Goal: Information Seeking & Learning: Learn about a topic

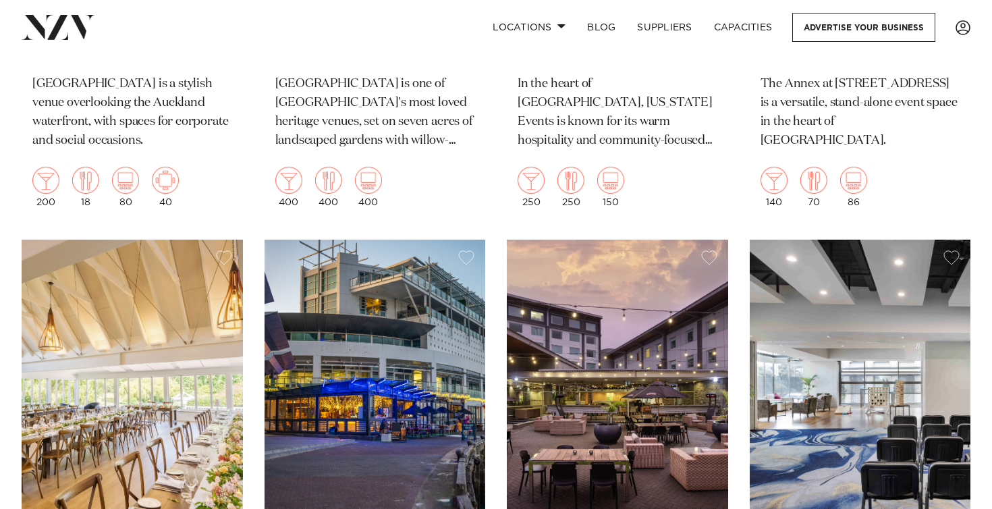
scroll to position [954, 0]
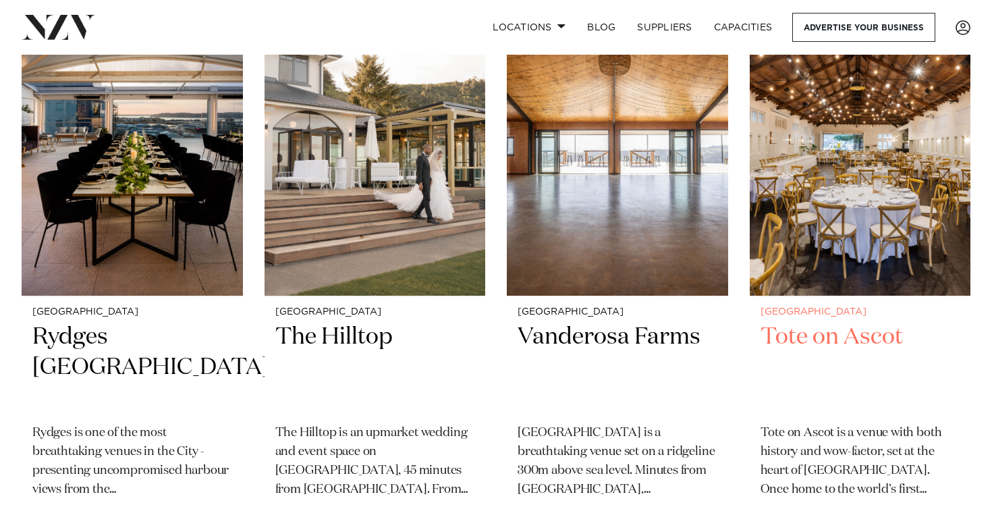
scroll to position [1786, 0]
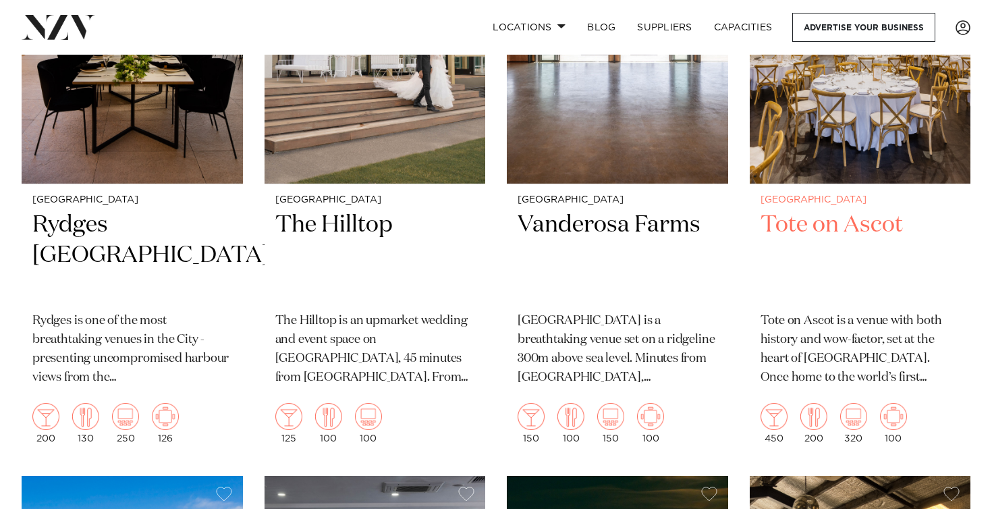
click at [801, 154] on img at bounding box center [859, 35] width 221 height 296
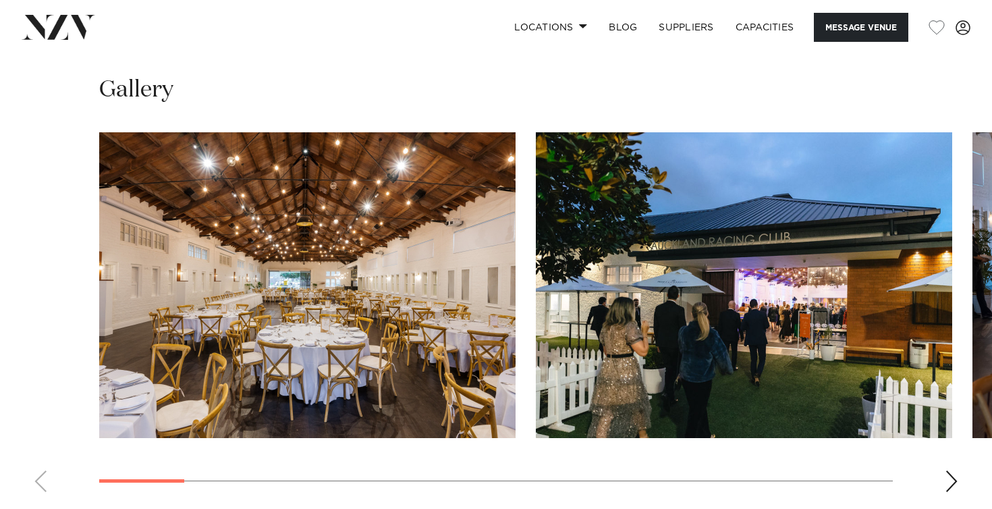
scroll to position [1259, 0]
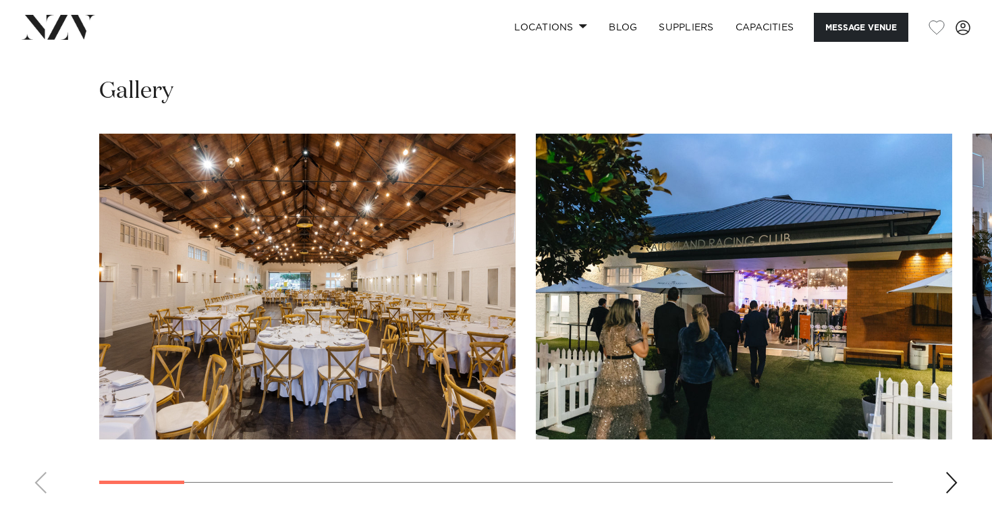
click at [951, 472] on div "Next slide" at bounding box center [950, 483] width 13 height 22
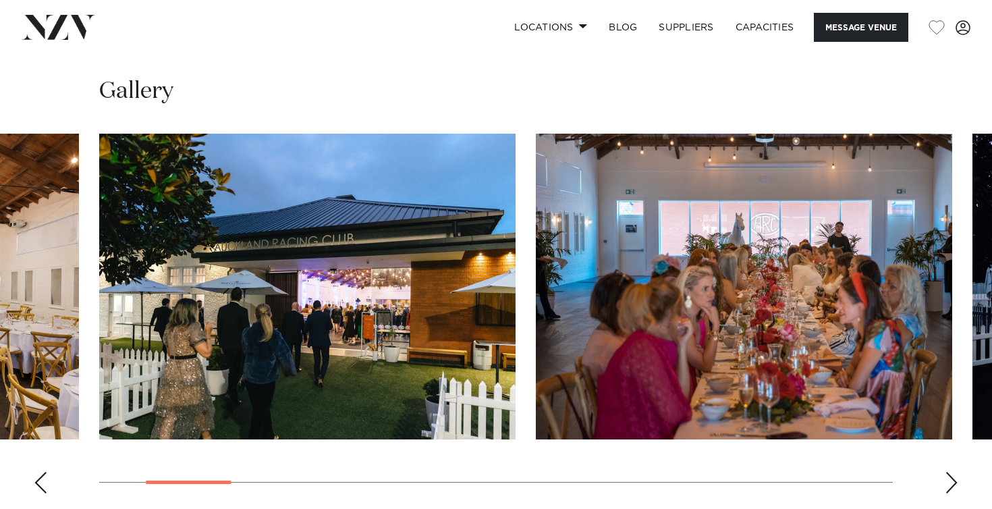
click at [951, 472] on div "Next slide" at bounding box center [950, 483] width 13 height 22
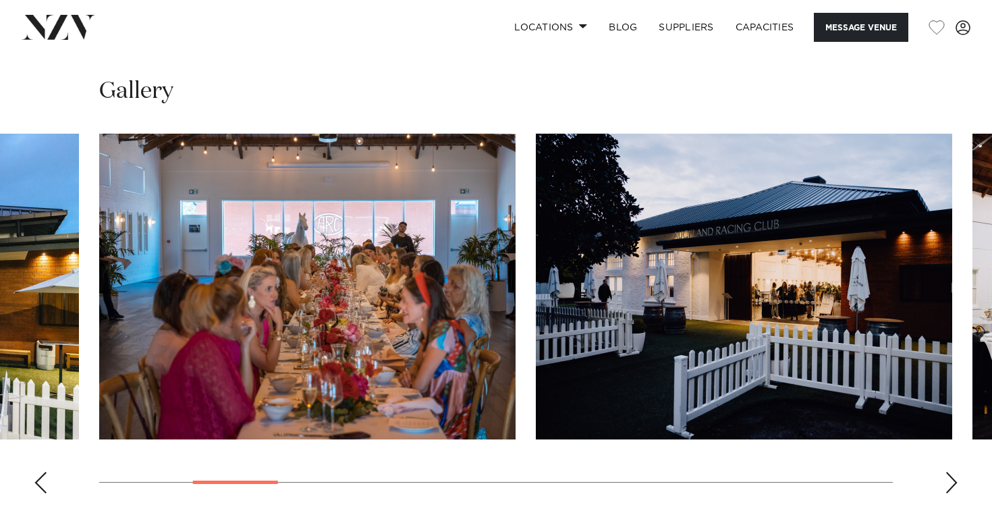
click at [951, 472] on div "Next slide" at bounding box center [950, 483] width 13 height 22
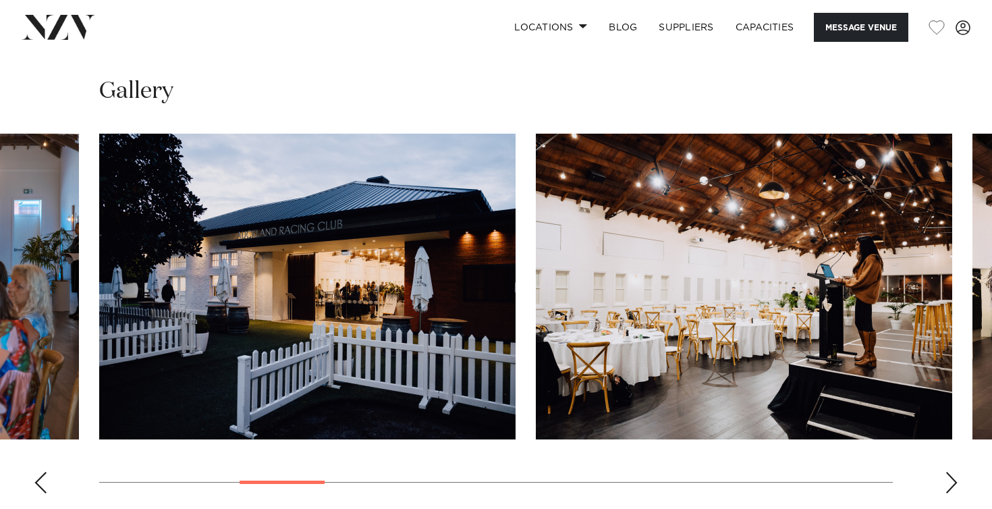
click at [951, 472] on div "Next slide" at bounding box center [950, 483] width 13 height 22
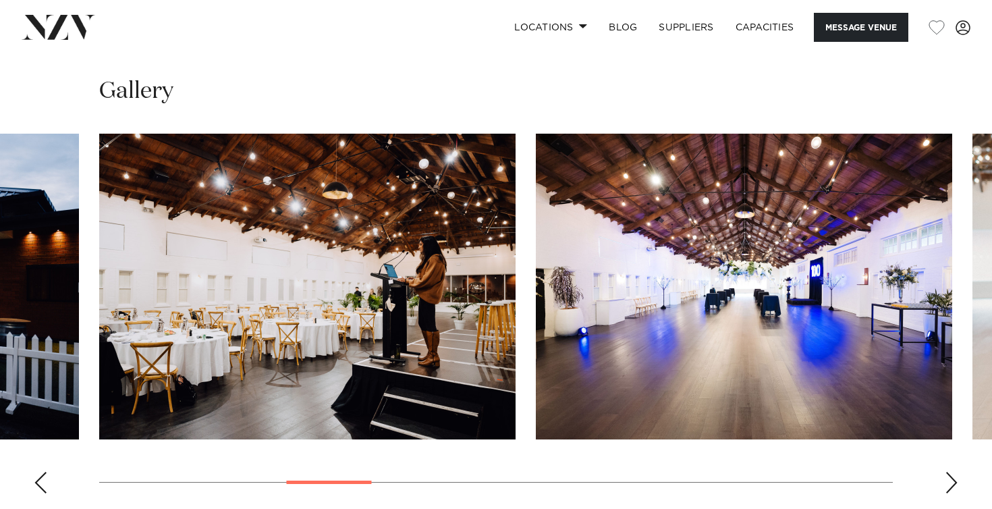
click at [951, 472] on div "Next slide" at bounding box center [950, 483] width 13 height 22
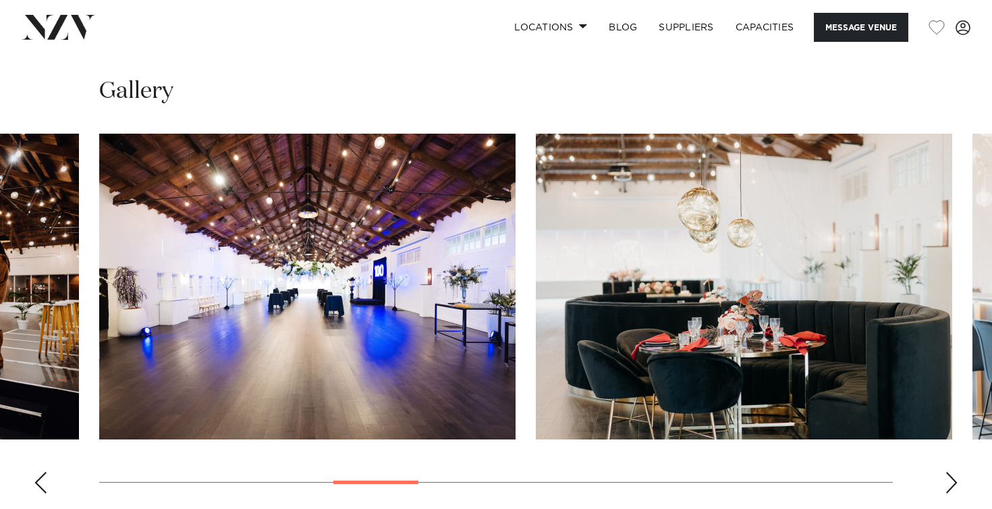
click at [951, 472] on div "Next slide" at bounding box center [950, 483] width 13 height 22
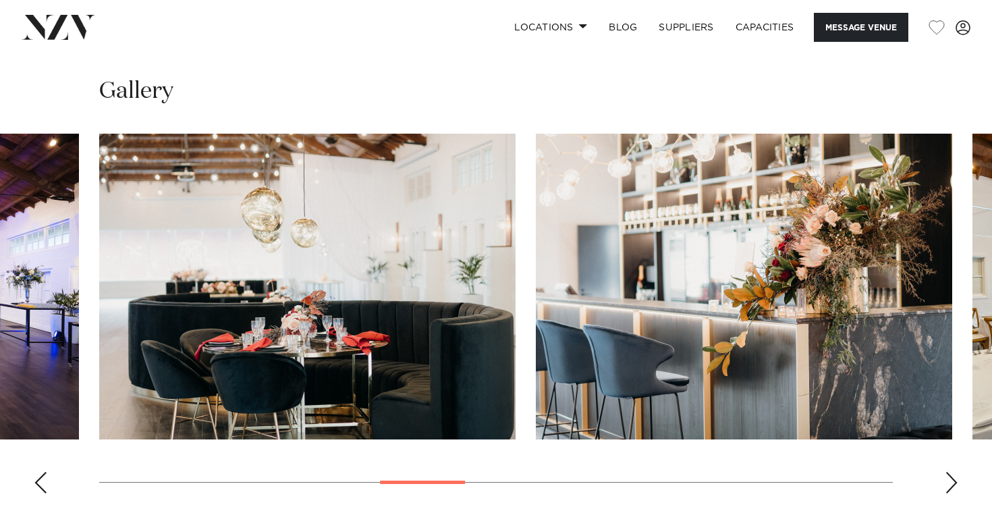
click at [951, 472] on div "Next slide" at bounding box center [950, 483] width 13 height 22
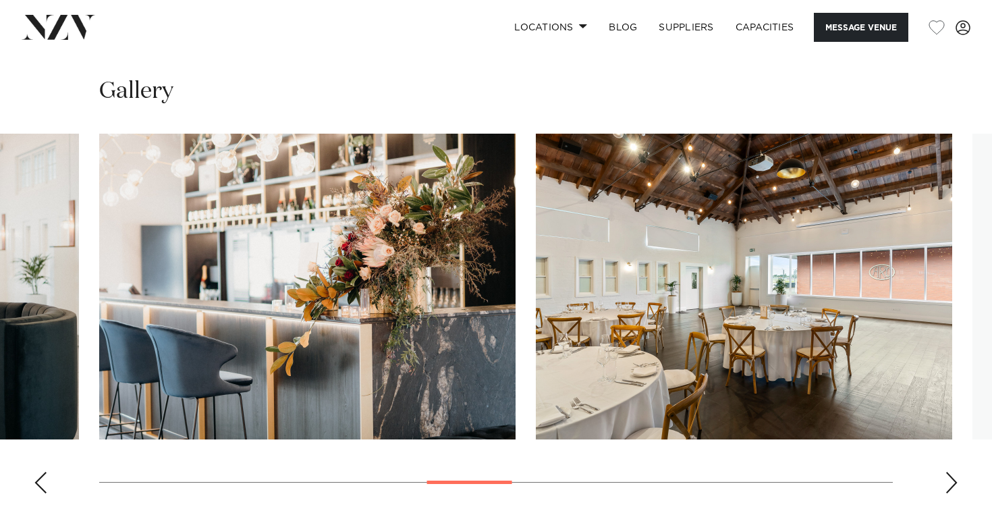
click at [951, 472] on div "Next slide" at bounding box center [950, 483] width 13 height 22
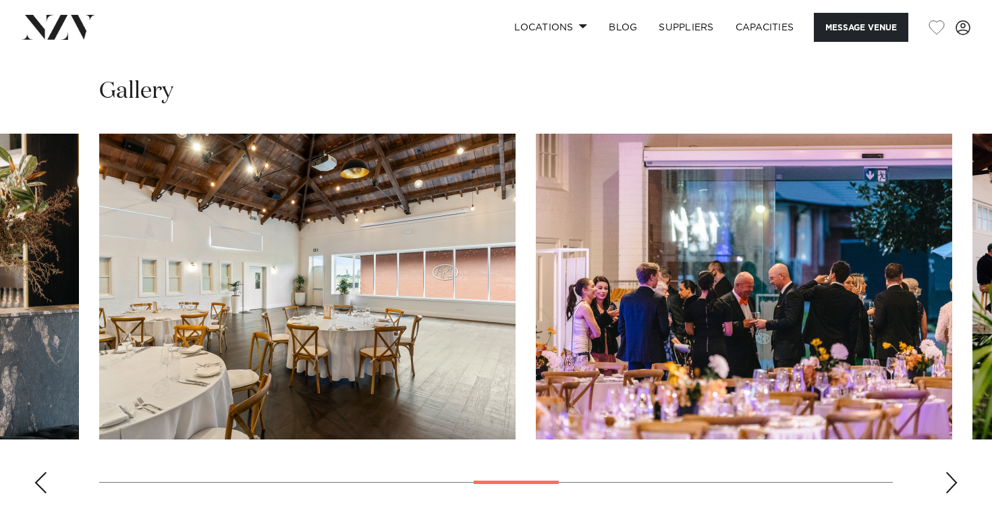
click at [951, 472] on div "Next slide" at bounding box center [950, 483] width 13 height 22
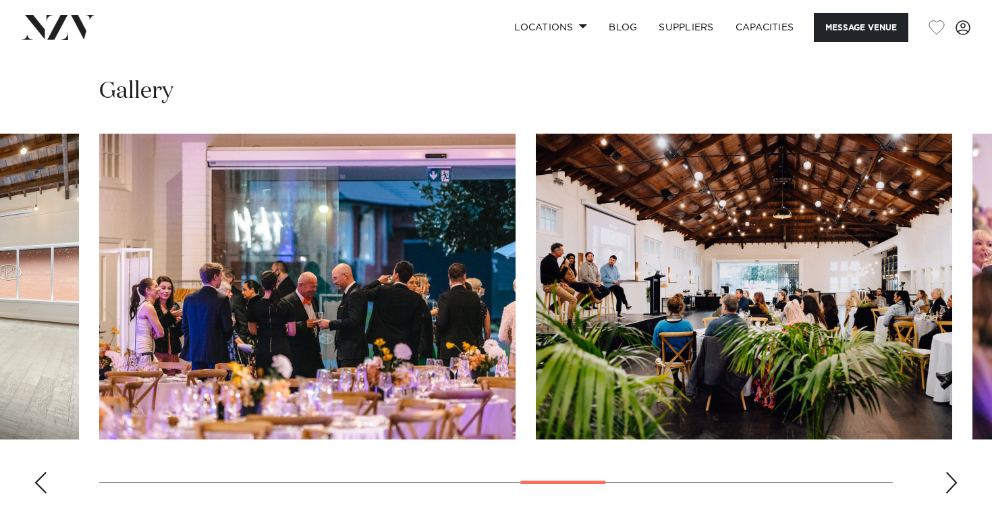
click at [951, 472] on div "Next slide" at bounding box center [950, 483] width 13 height 22
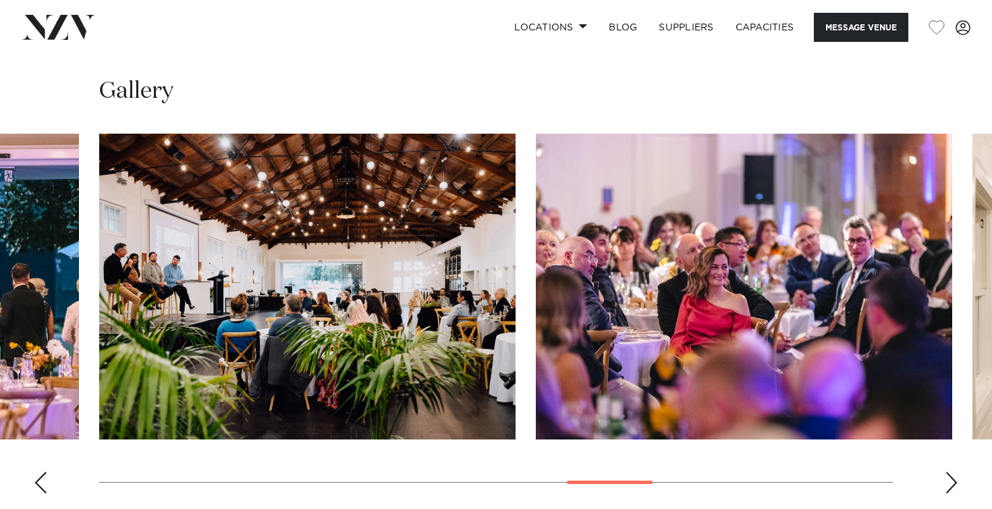
click at [951, 472] on div "Next slide" at bounding box center [950, 483] width 13 height 22
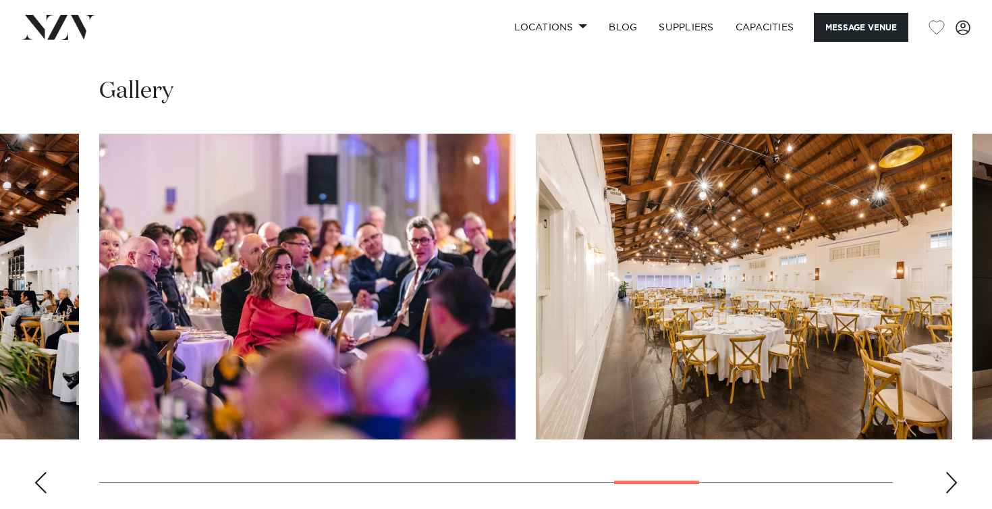
click at [951, 472] on div "Next slide" at bounding box center [950, 483] width 13 height 22
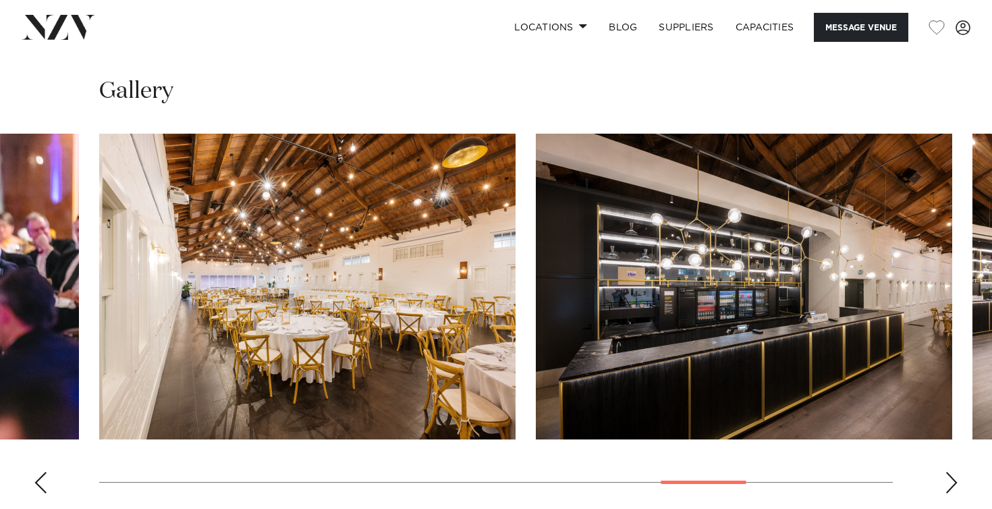
click at [951, 472] on div "Next slide" at bounding box center [950, 483] width 13 height 22
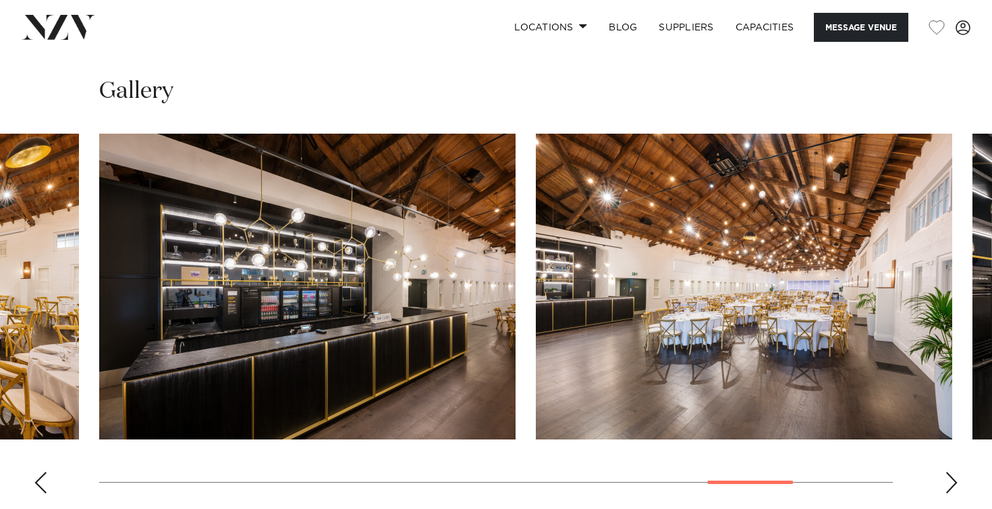
click at [951, 472] on div "Next slide" at bounding box center [950, 483] width 13 height 22
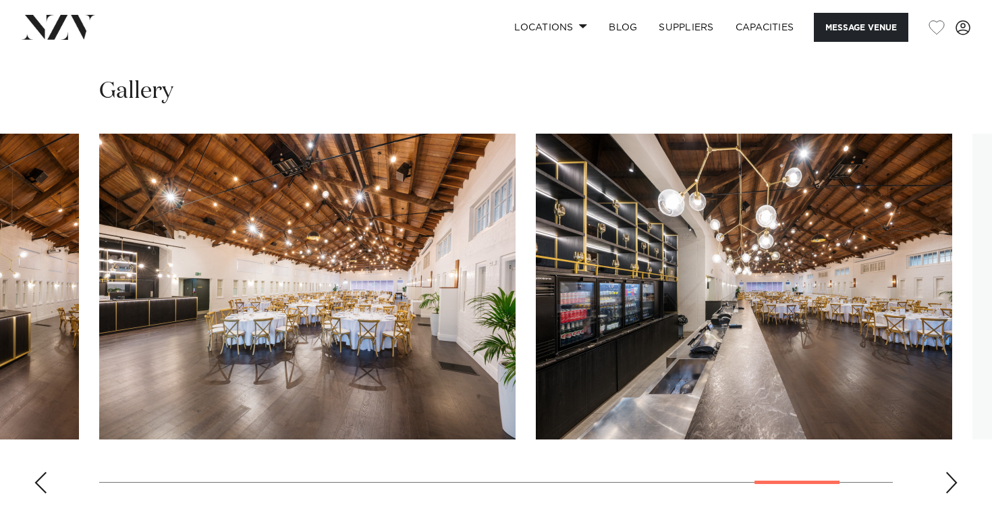
click at [951, 472] on div "Next slide" at bounding box center [950, 483] width 13 height 22
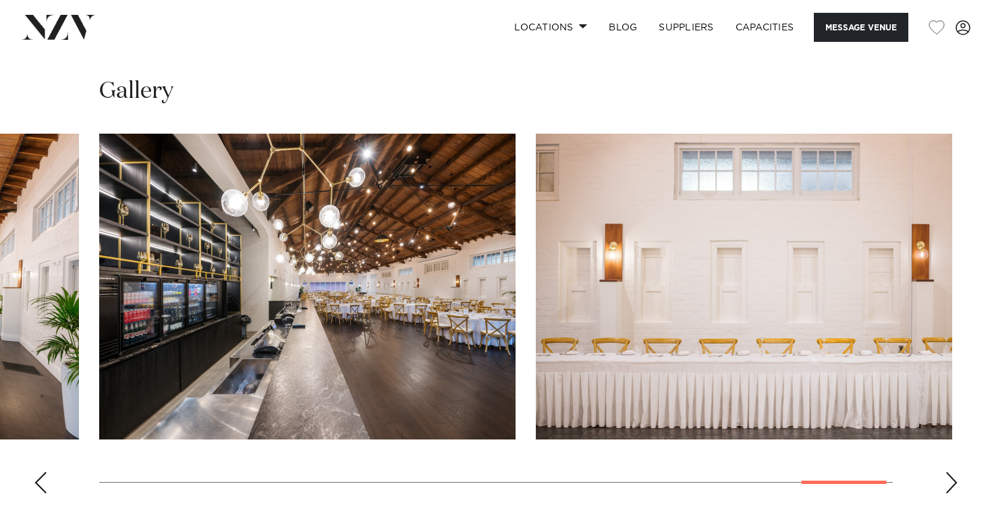
click at [951, 472] on div "Next slide" at bounding box center [950, 483] width 13 height 22
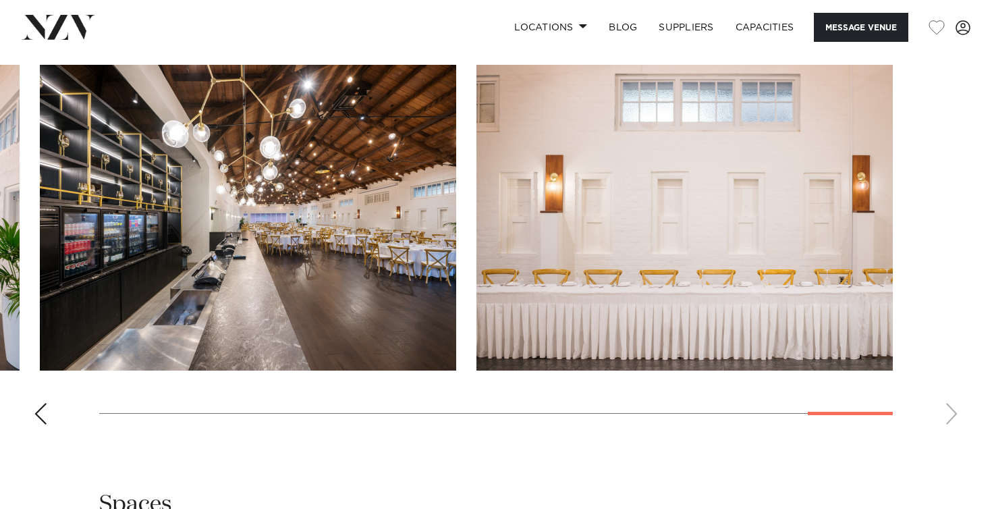
scroll to position [1287, 0]
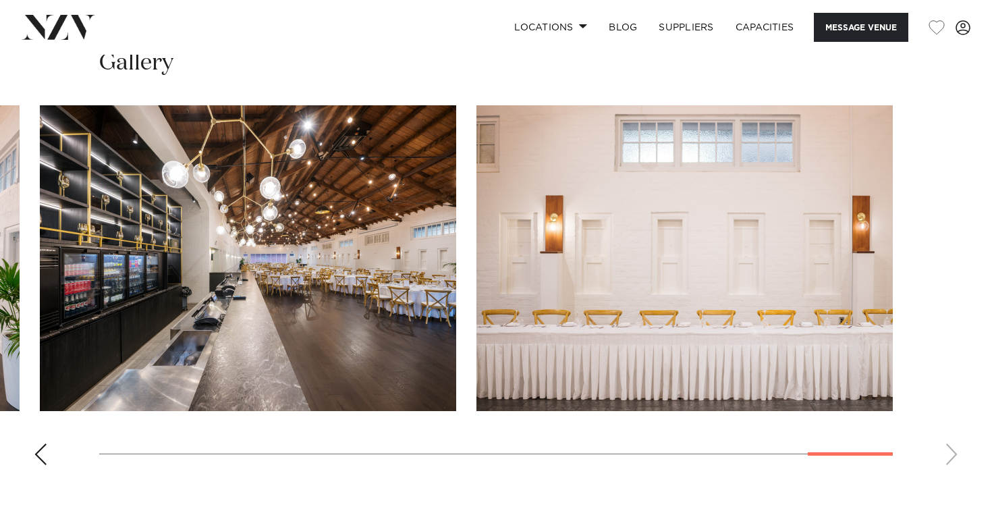
click at [35, 443] on div "Previous slide" at bounding box center [40, 454] width 13 height 22
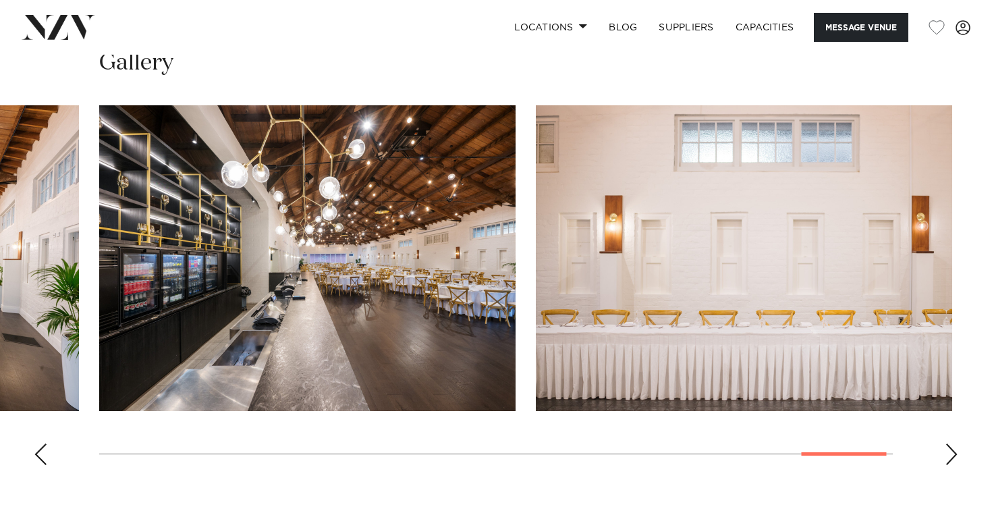
click at [35, 443] on div "Previous slide" at bounding box center [40, 454] width 13 height 22
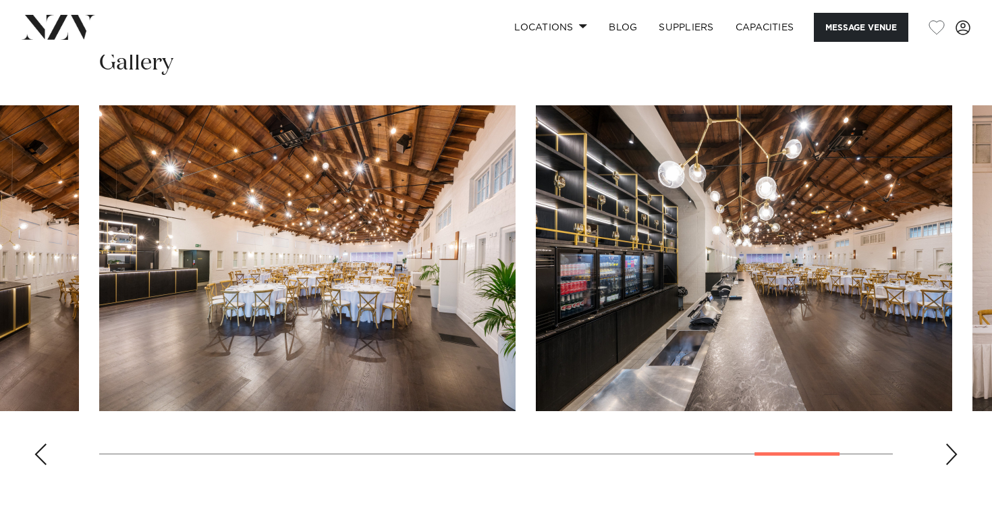
click at [46, 443] on div "Previous slide" at bounding box center [40, 454] width 13 height 22
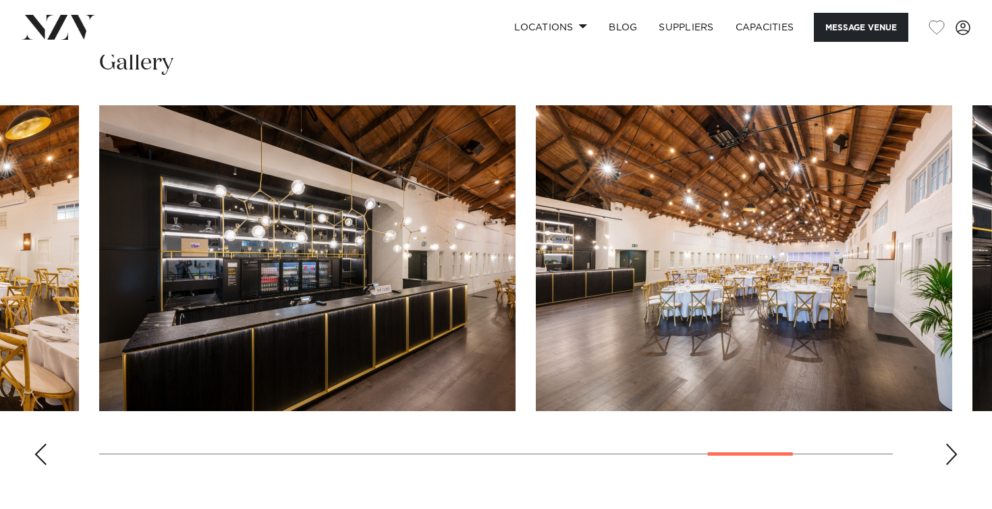
click at [45, 443] on div "Previous slide" at bounding box center [40, 454] width 13 height 22
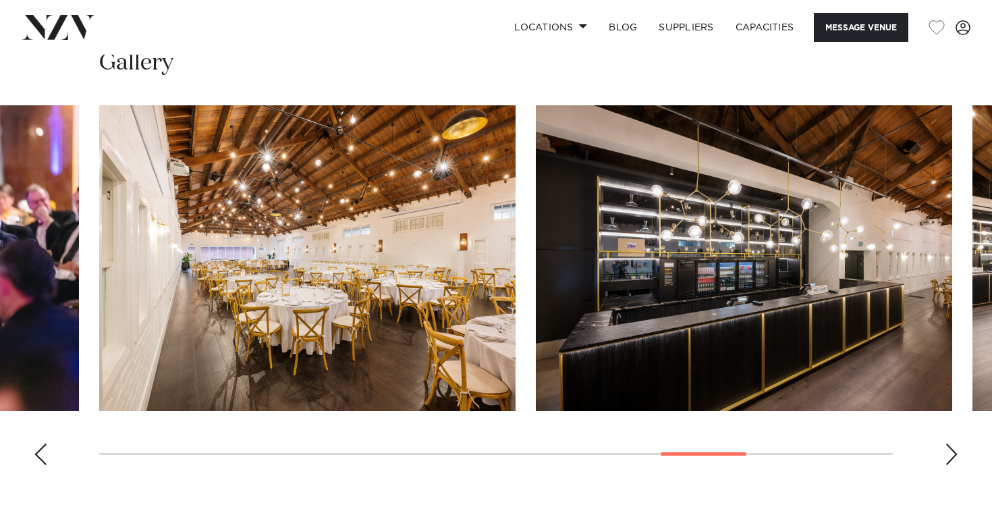
click at [45, 443] on div "Previous slide" at bounding box center [40, 454] width 13 height 22
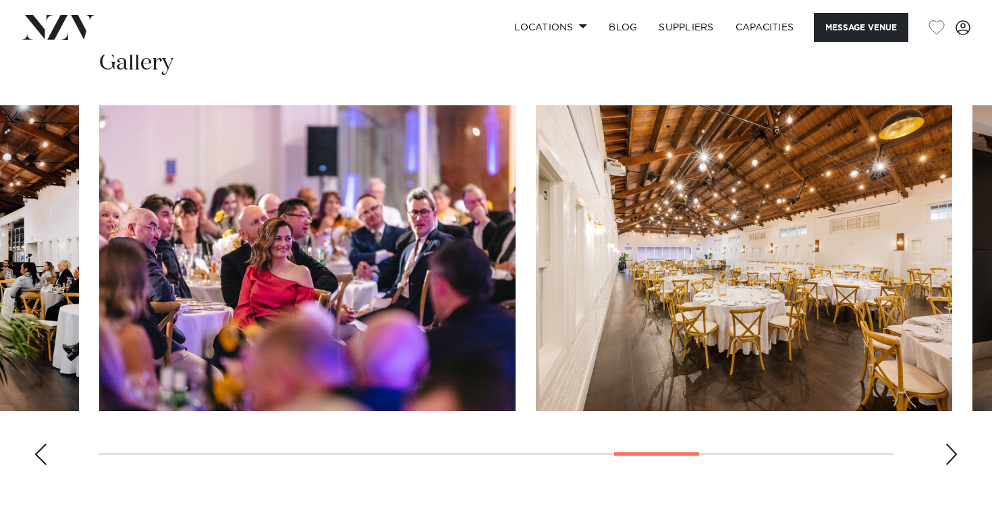
click at [45, 443] on div "Previous slide" at bounding box center [40, 454] width 13 height 22
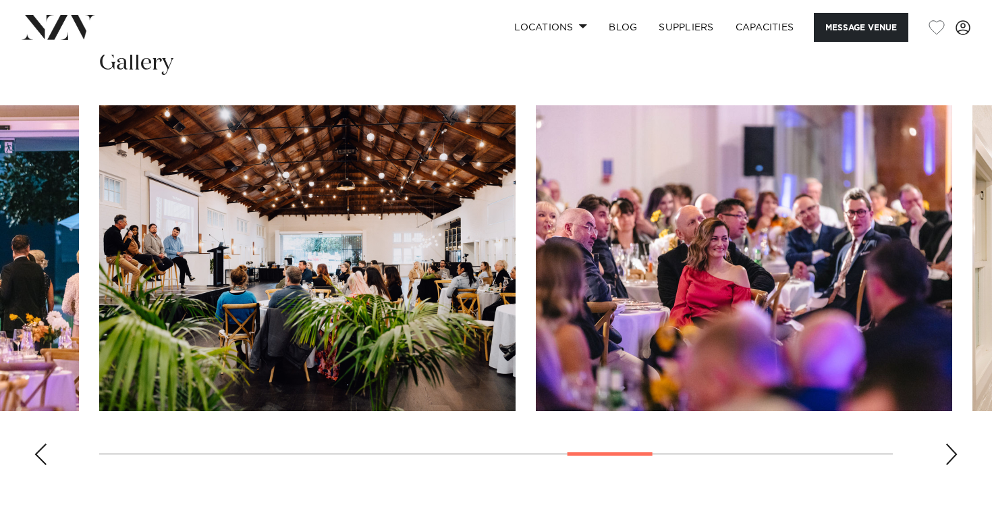
click at [45, 443] on div "Previous slide" at bounding box center [40, 454] width 13 height 22
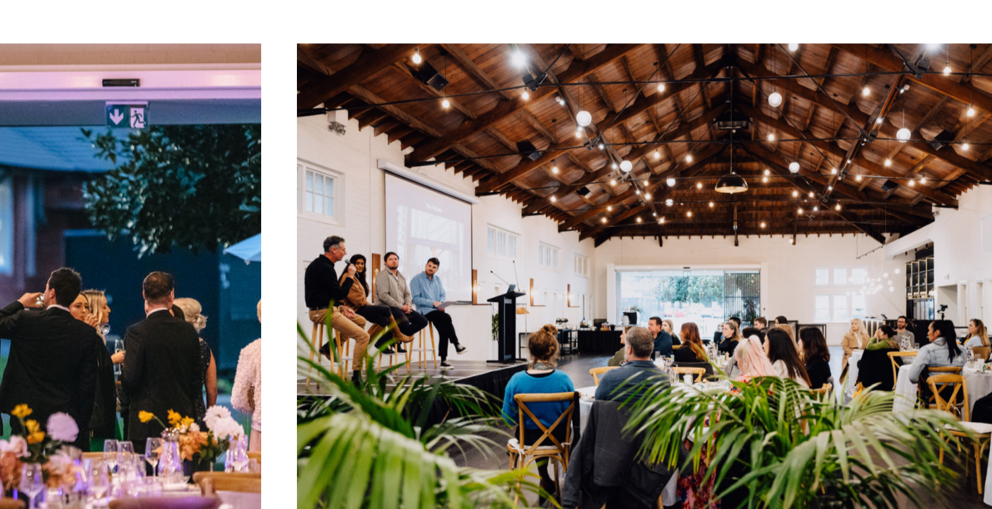
scroll to position [1283, 0]
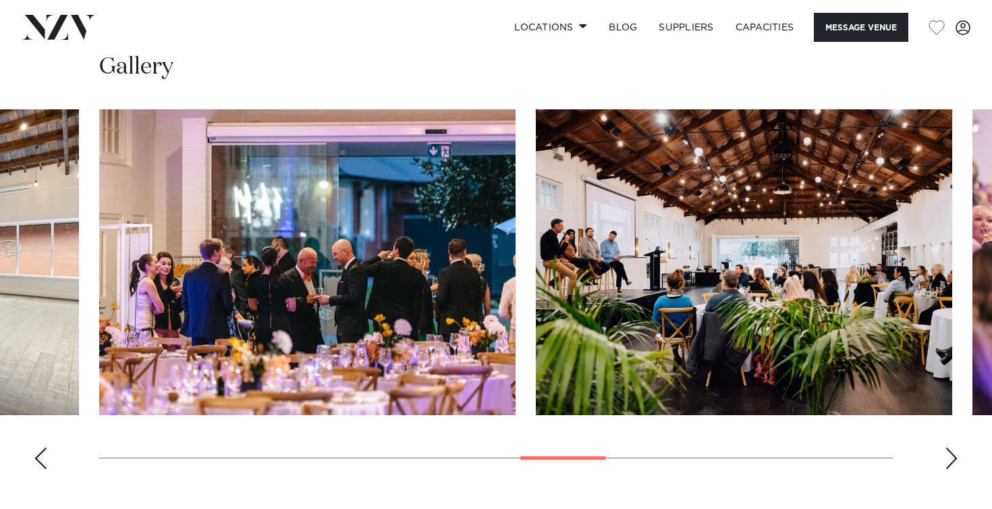
click at [39, 447] on div "Previous slide" at bounding box center [40, 458] width 13 height 22
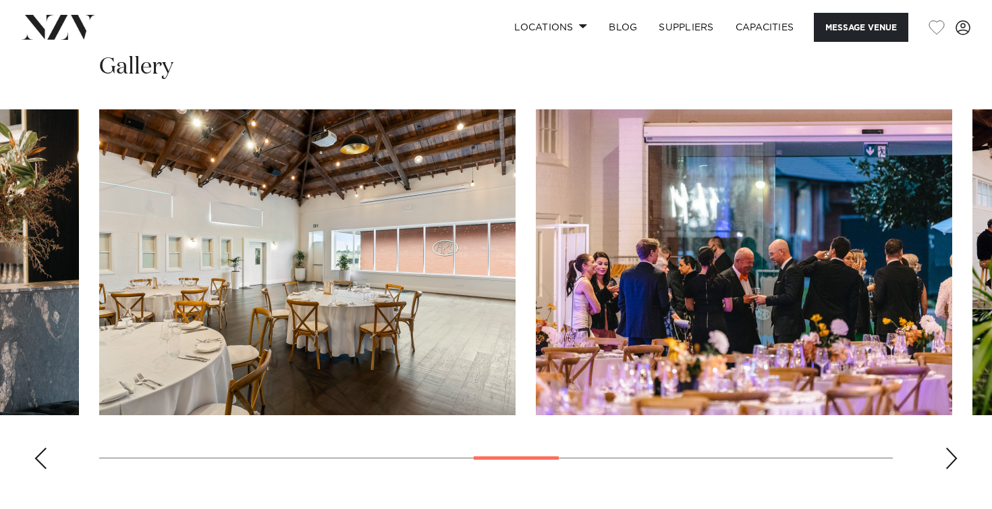
click at [39, 447] on div "Previous slide" at bounding box center [40, 458] width 13 height 22
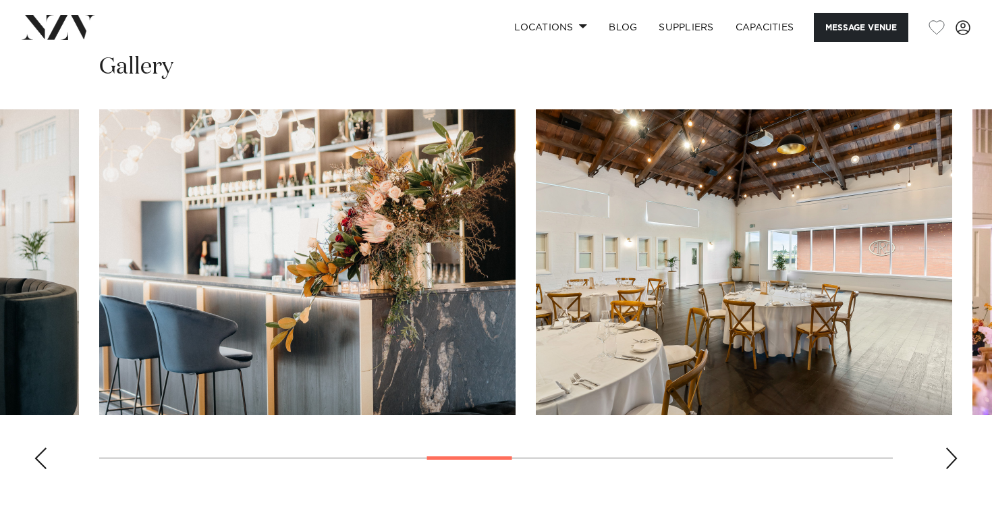
click at [39, 447] on div "Previous slide" at bounding box center [40, 458] width 13 height 22
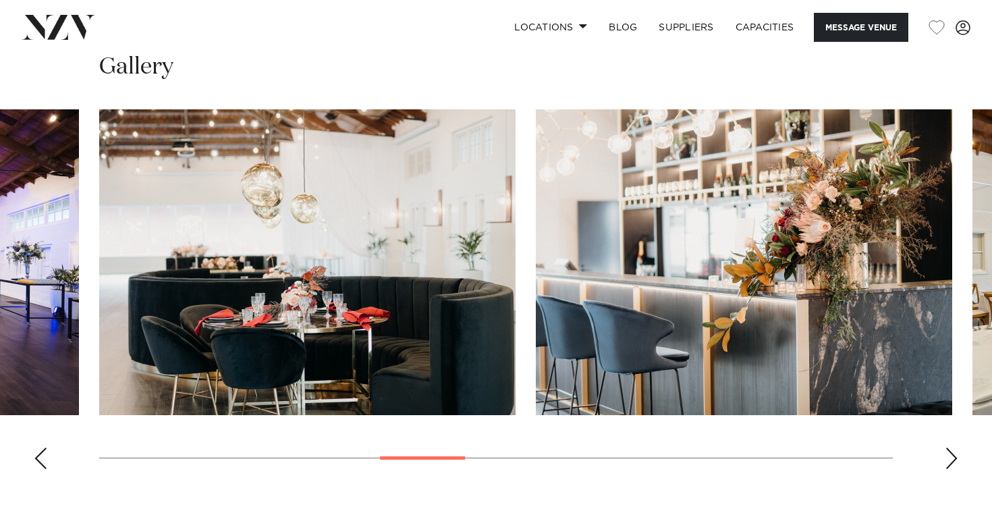
click at [39, 447] on div "Previous slide" at bounding box center [40, 458] width 13 height 22
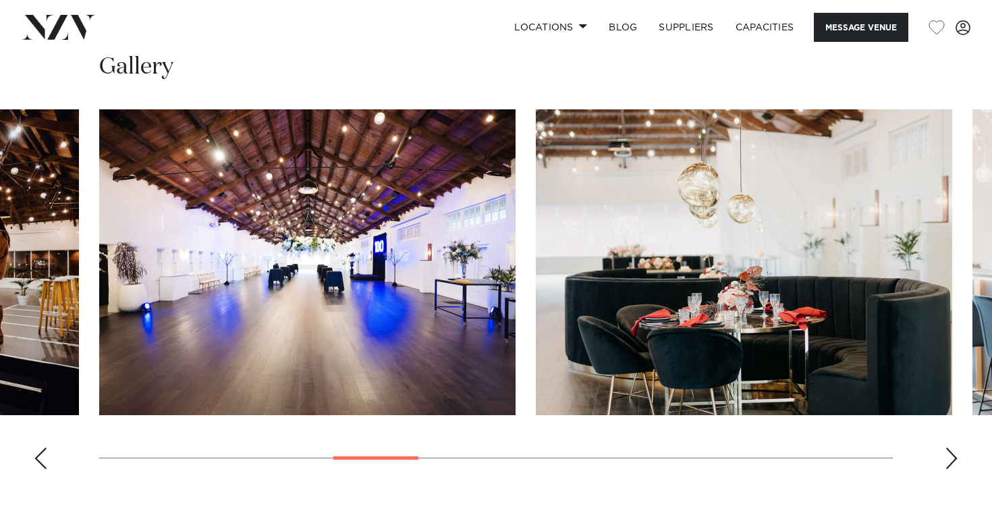
click at [39, 447] on div "Previous slide" at bounding box center [40, 458] width 13 height 22
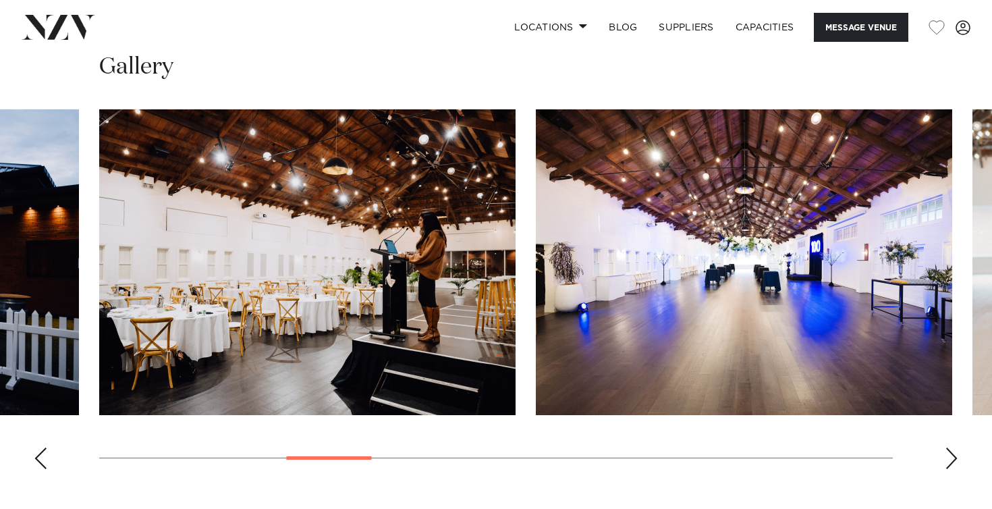
click at [39, 447] on div "Previous slide" at bounding box center [40, 458] width 13 height 22
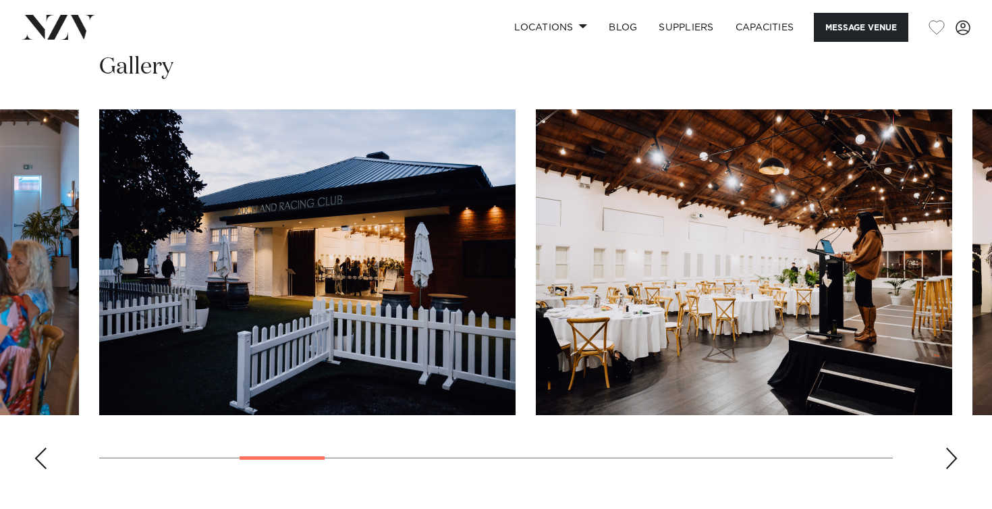
click at [39, 447] on div "Previous slide" at bounding box center [40, 458] width 13 height 22
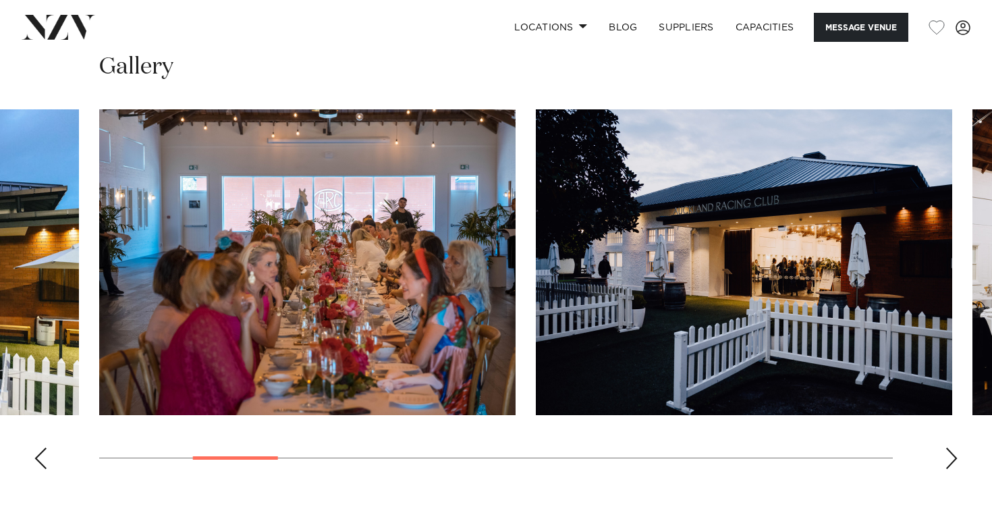
click at [39, 447] on div "Previous slide" at bounding box center [40, 458] width 13 height 22
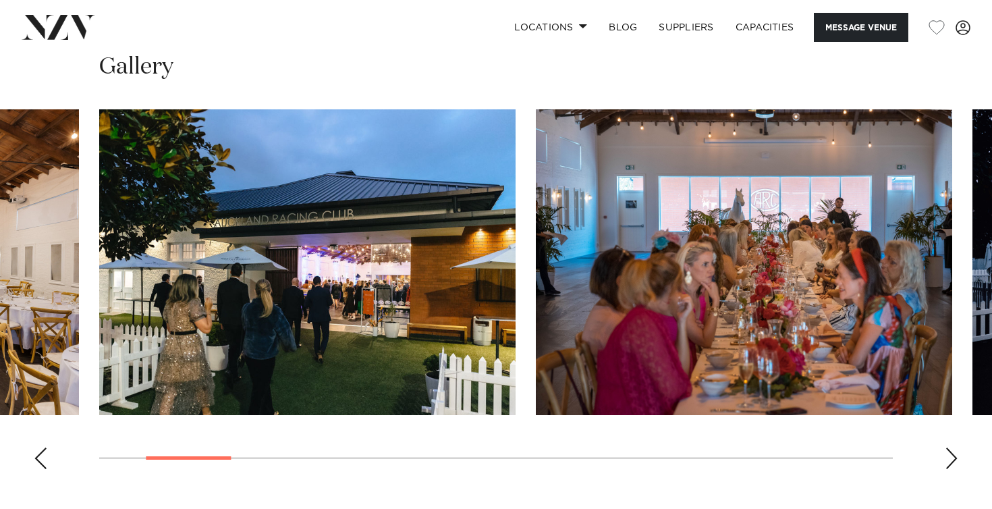
click at [39, 447] on div "Previous slide" at bounding box center [40, 458] width 13 height 22
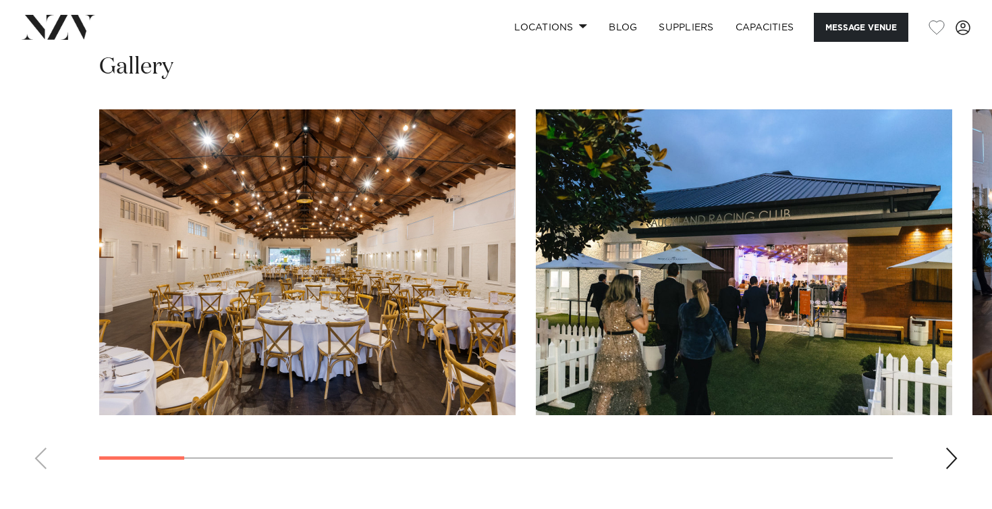
click at [39, 441] on swiper-container at bounding box center [496, 294] width 992 height 370
click at [950, 447] on div "Next slide" at bounding box center [950, 458] width 13 height 22
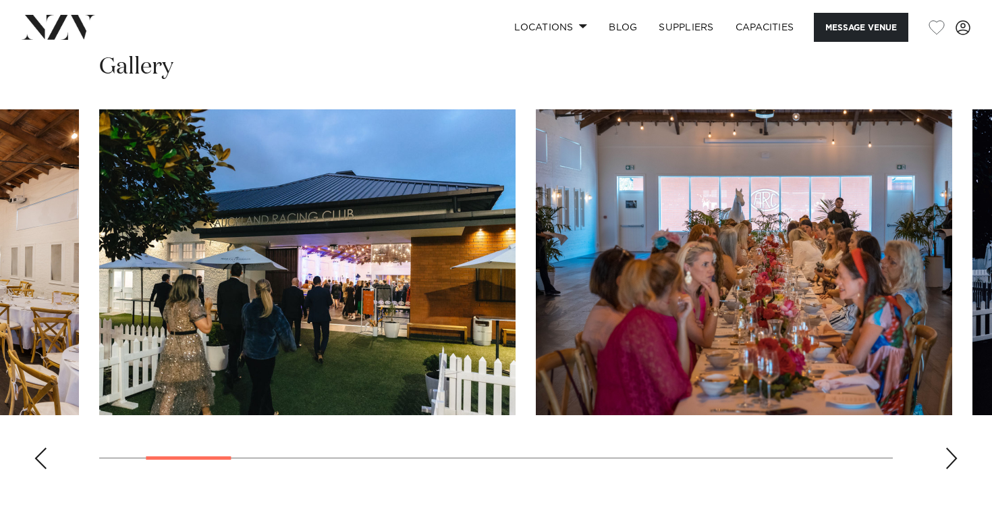
click at [950, 447] on div "Next slide" at bounding box center [950, 458] width 13 height 22
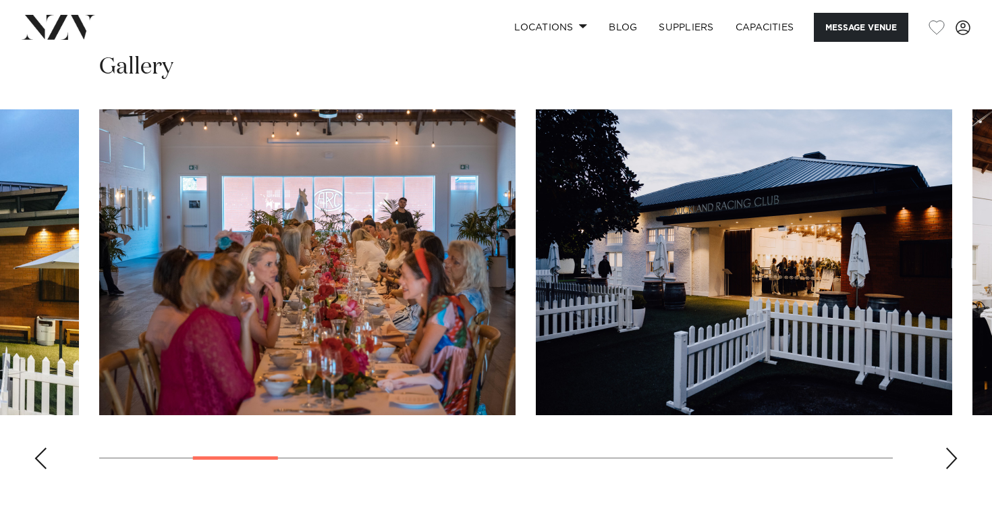
click at [950, 447] on div "Next slide" at bounding box center [950, 458] width 13 height 22
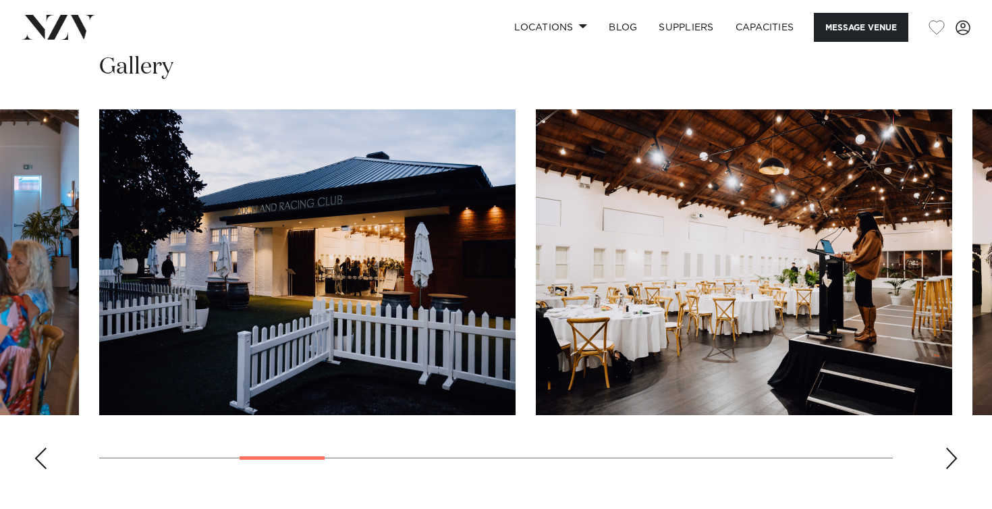
click at [950, 447] on div "Next slide" at bounding box center [950, 458] width 13 height 22
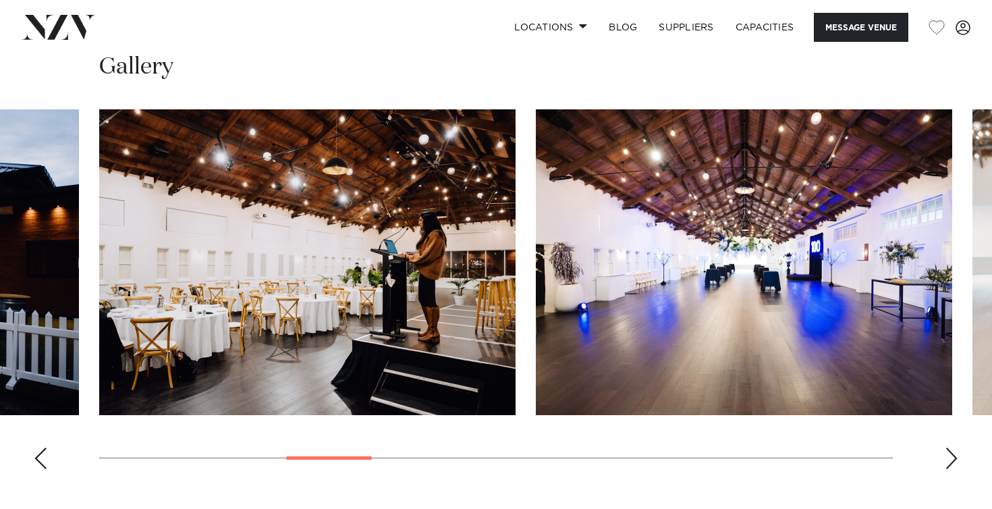
click at [950, 447] on div "Next slide" at bounding box center [950, 458] width 13 height 22
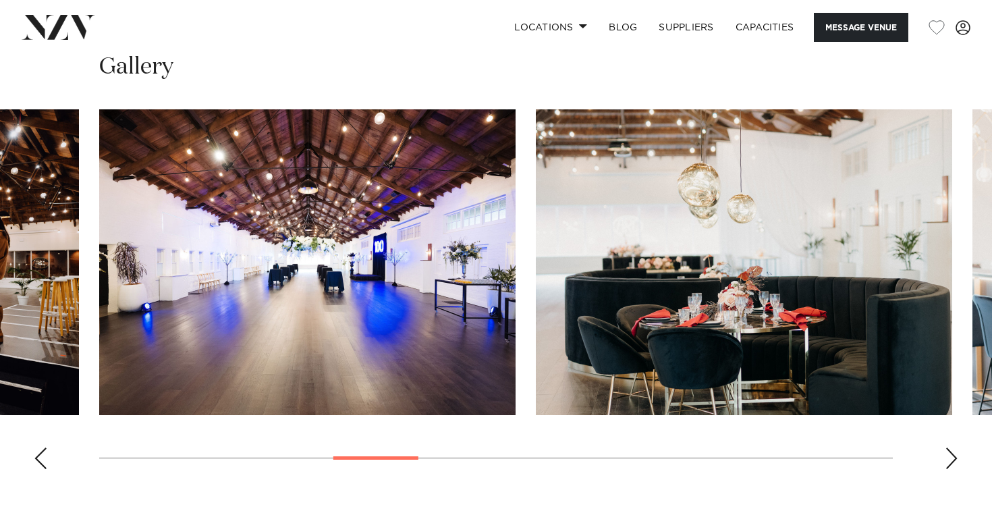
click at [950, 447] on div "Next slide" at bounding box center [950, 458] width 13 height 22
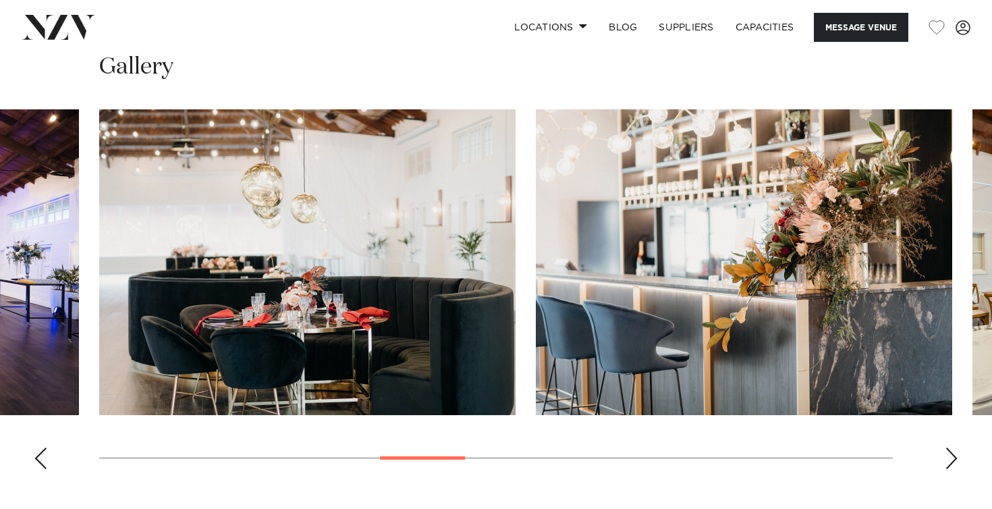
click at [950, 447] on div "Next slide" at bounding box center [950, 458] width 13 height 22
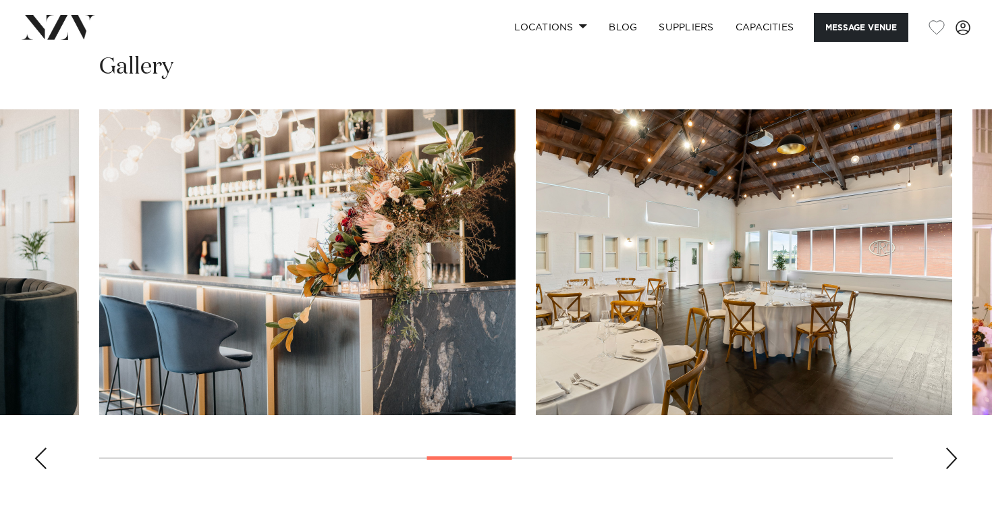
click at [950, 447] on div "Next slide" at bounding box center [950, 458] width 13 height 22
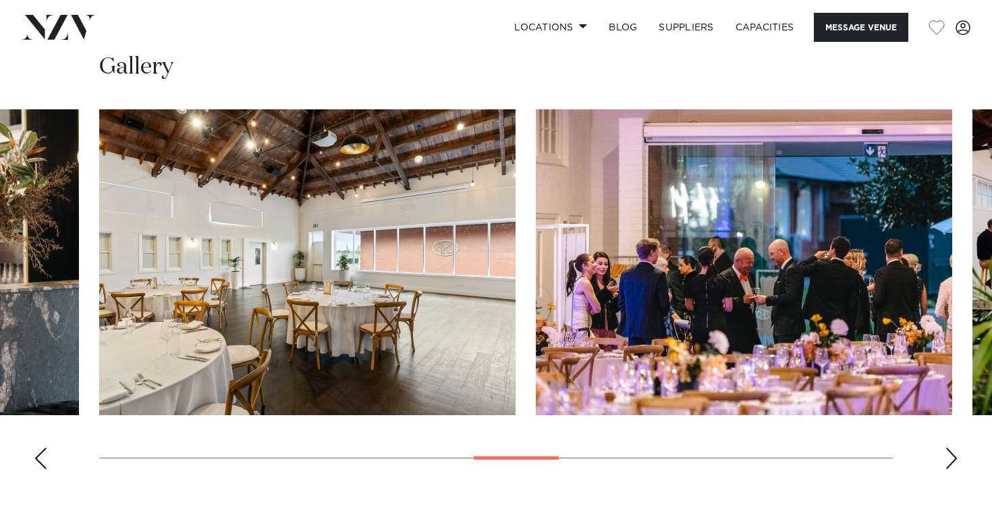
click at [950, 447] on div "Next slide" at bounding box center [950, 458] width 13 height 22
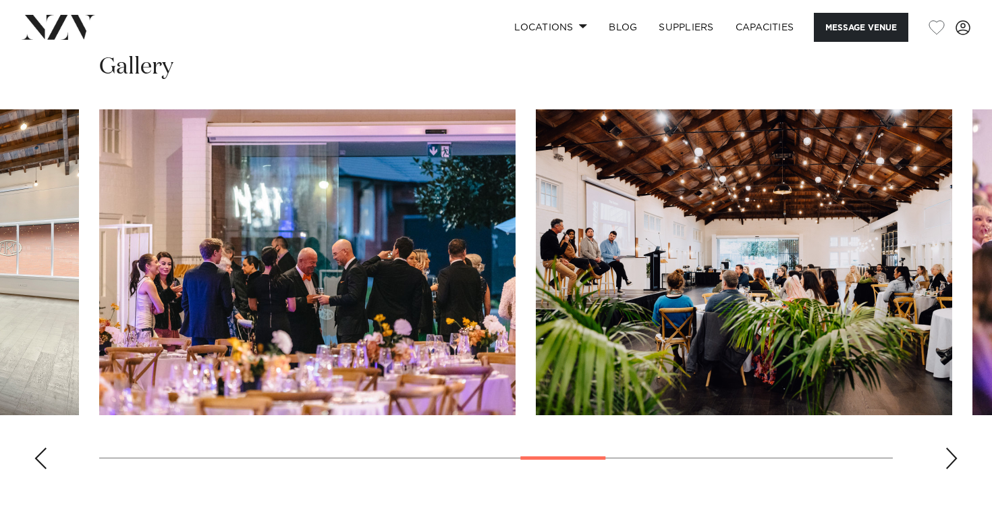
click at [950, 447] on div "Next slide" at bounding box center [950, 458] width 13 height 22
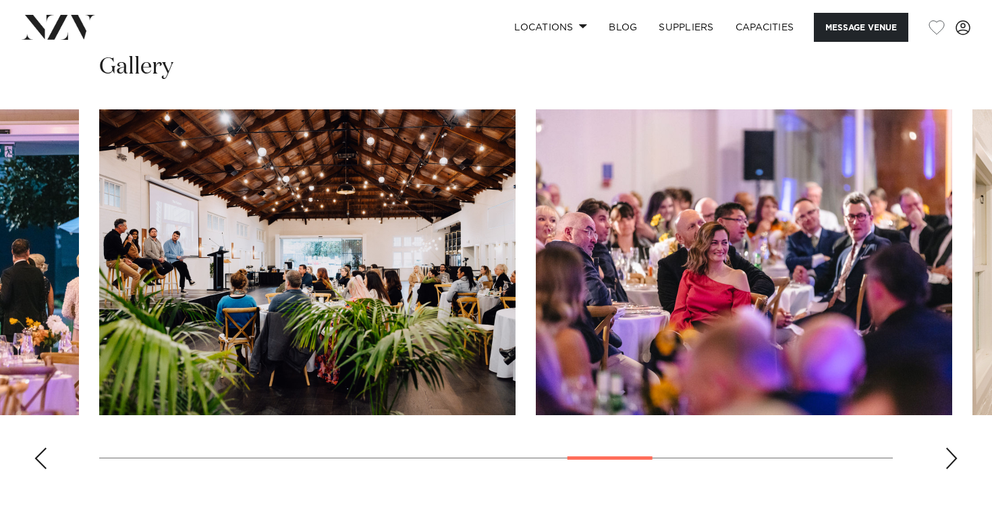
click at [950, 447] on div "Next slide" at bounding box center [950, 458] width 13 height 22
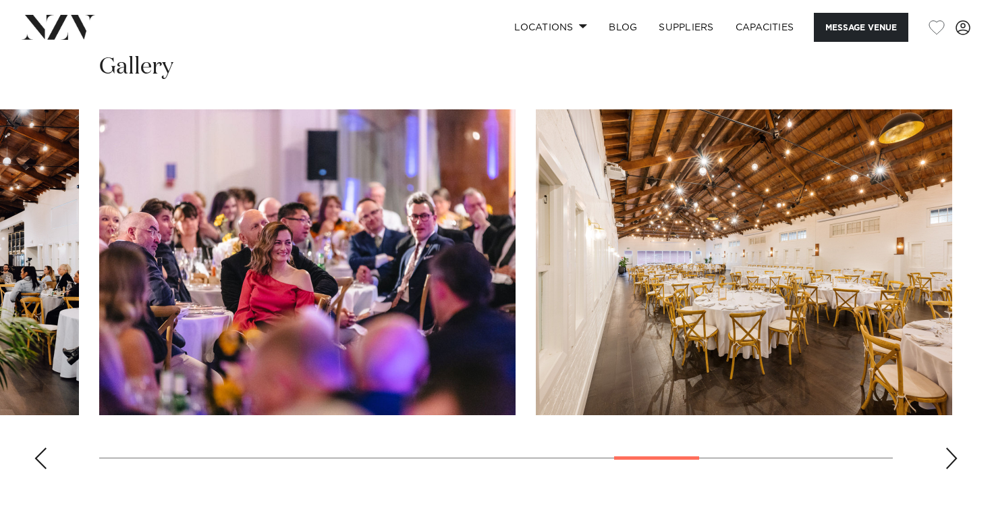
click at [950, 447] on div "Next slide" at bounding box center [950, 458] width 13 height 22
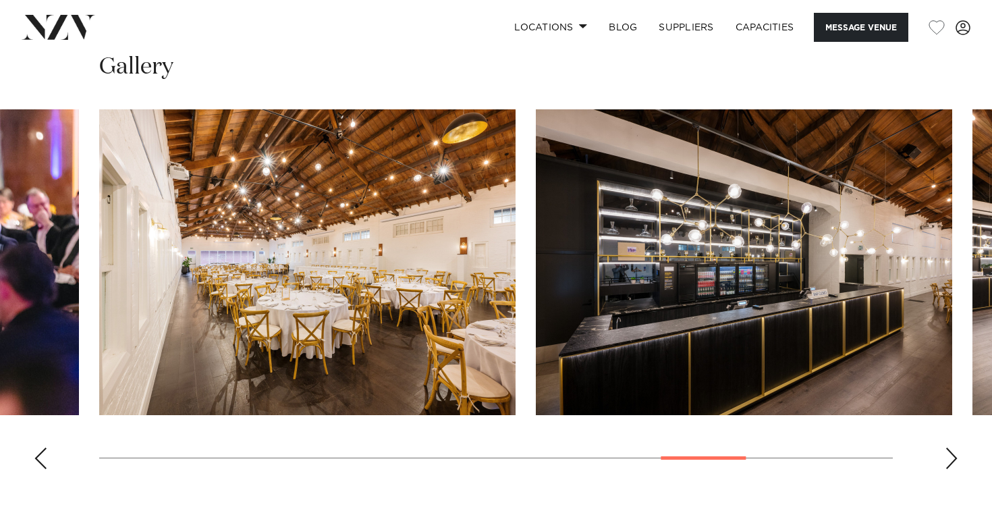
click at [950, 447] on div "Next slide" at bounding box center [950, 458] width 13 height 22
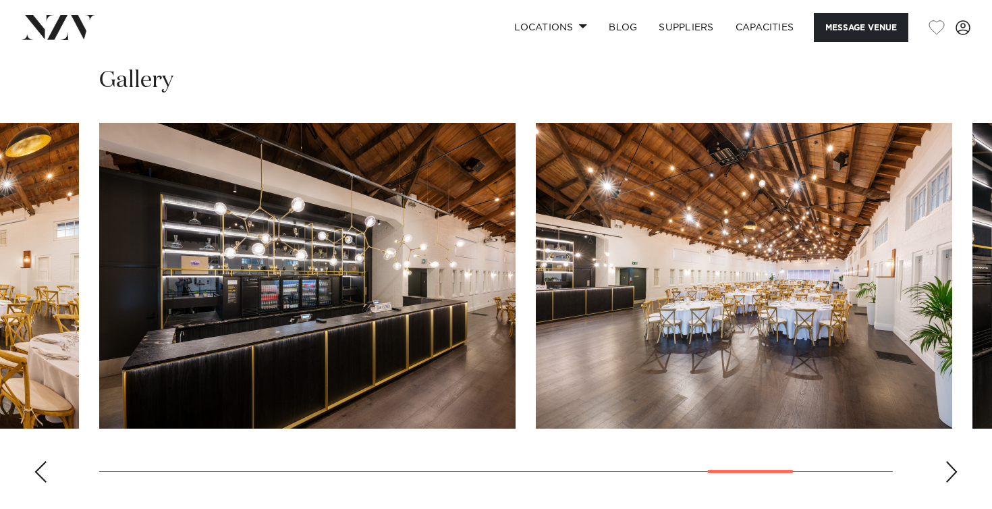
scroll to position [1274, 0]
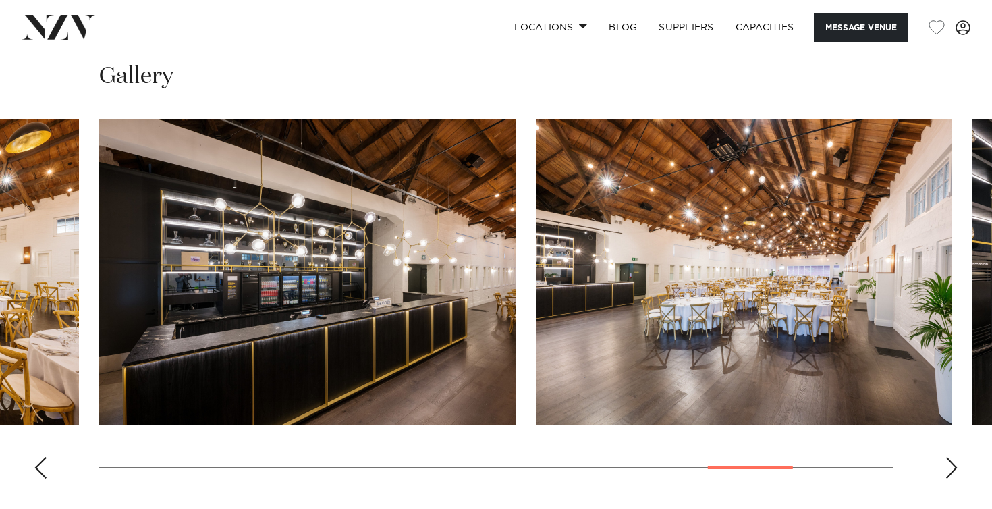
click at [953, 457] on div "Next slide" at bounding box center [950, 468] width 13 height 22
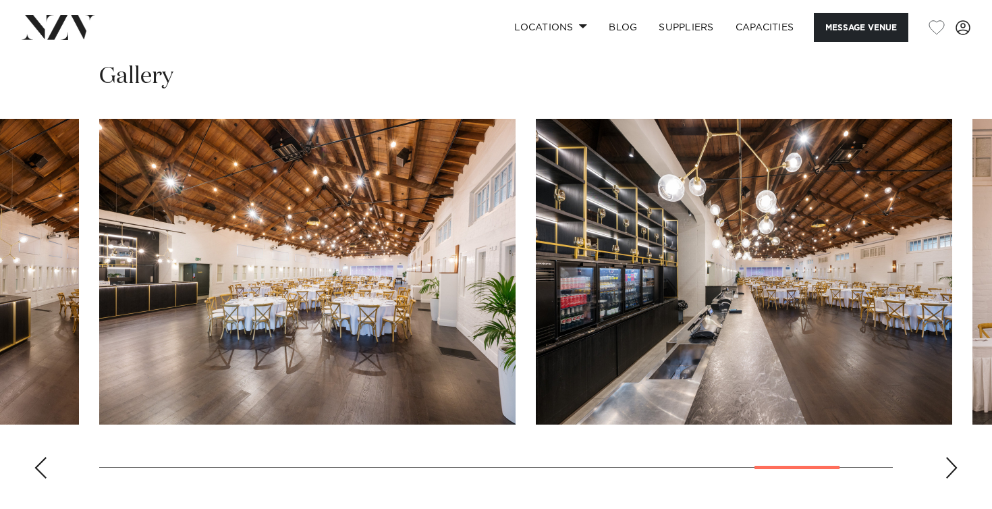
click at [953, 457] on div "Next slide" at bounding box center [950, 468] width 13 height 22
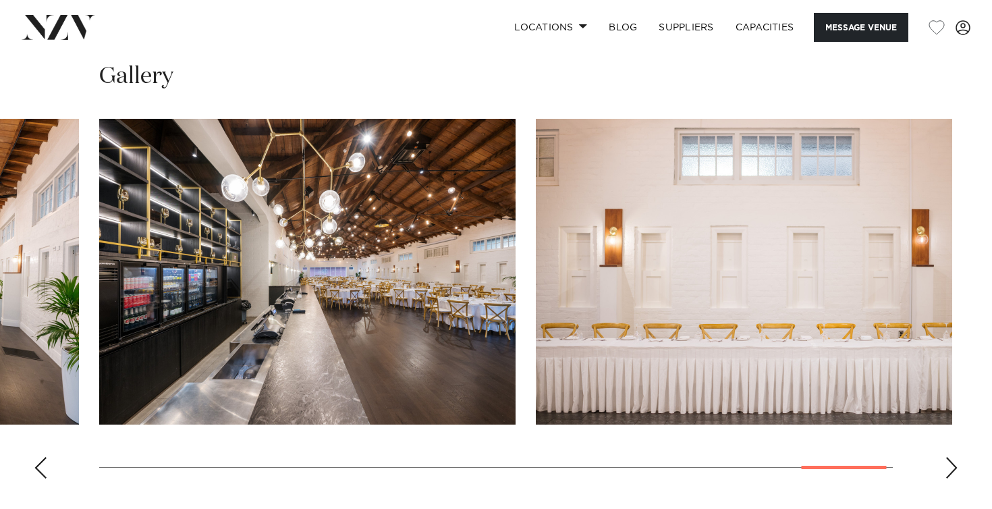
click at [39, 457] on div "Previous slide" at bounding box center [40, 468] width 13 height 22
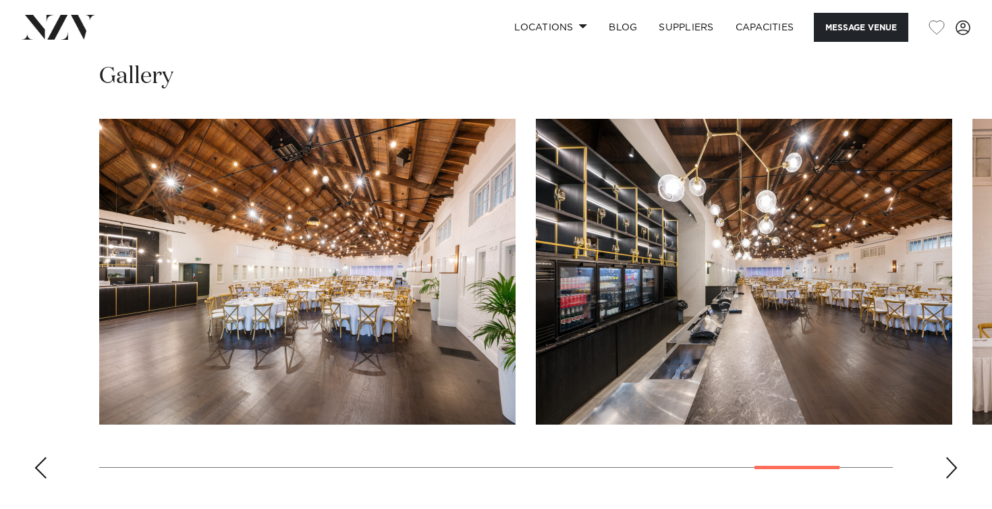
click at [39, 457] on div "Previous slide" at bounding box center [40, 468] width 13 height 22
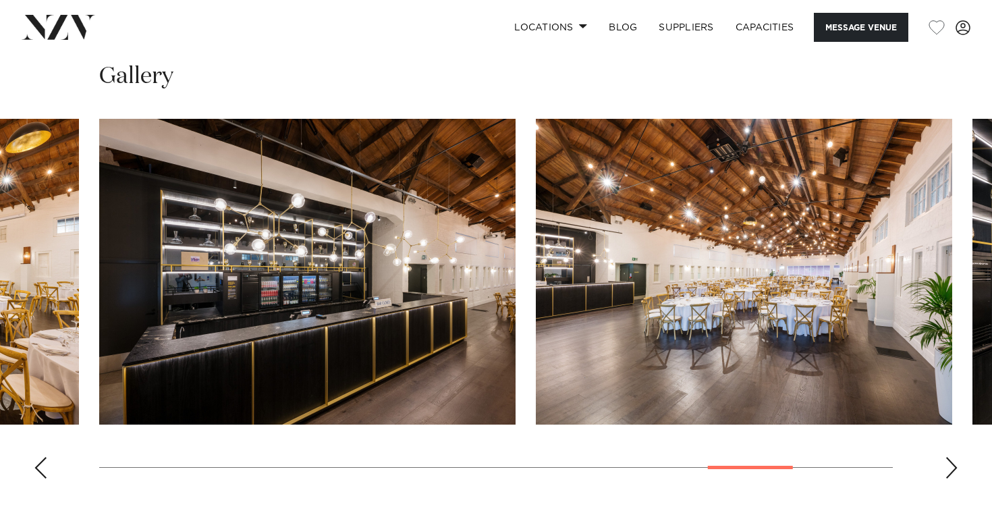
click at [39, 457] on div "Previous slide" at bounding box center [40, 468] width 13 height 22
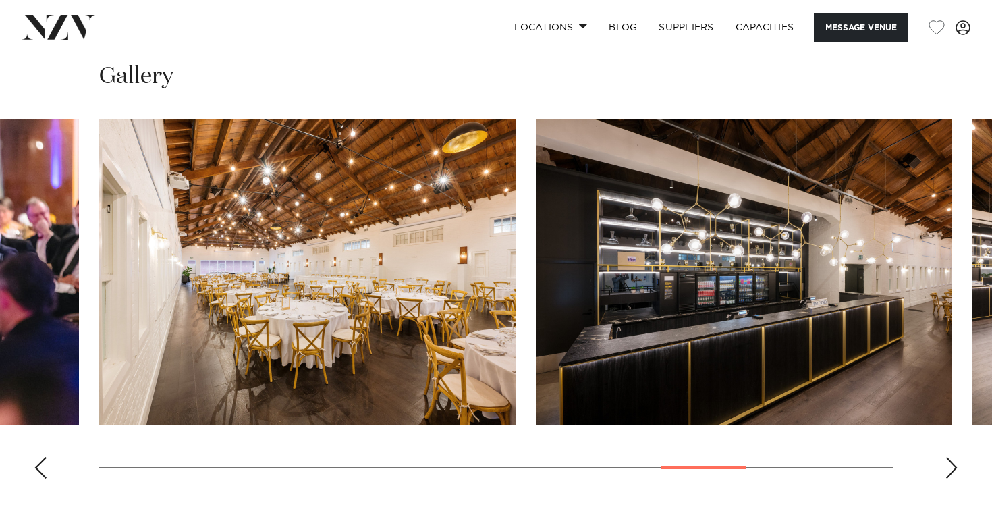
click at [39, 457] on div "Previous slide" at bounding box center [40, 468] width 13 height 22
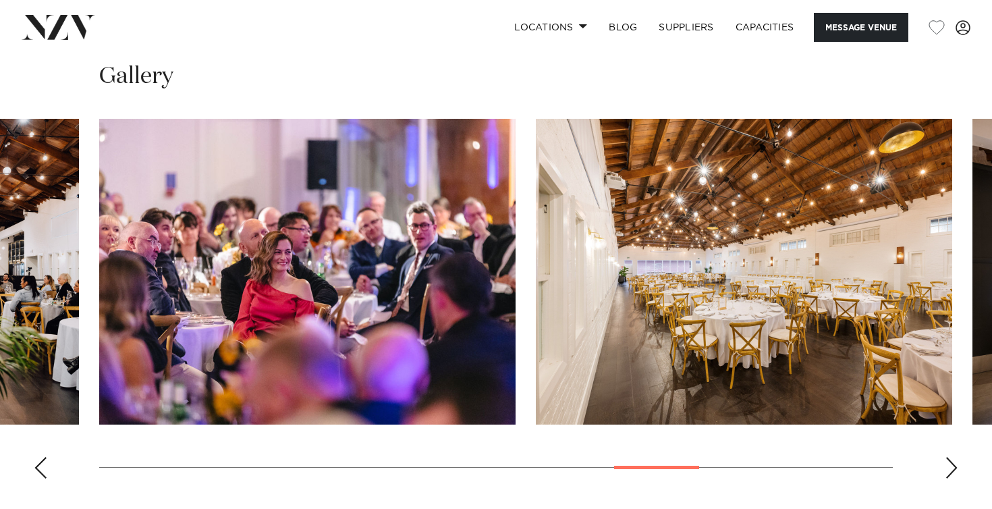
click at [39, 457] on div "Previous slide" at bounding box center [40, 468] width 13 height 22
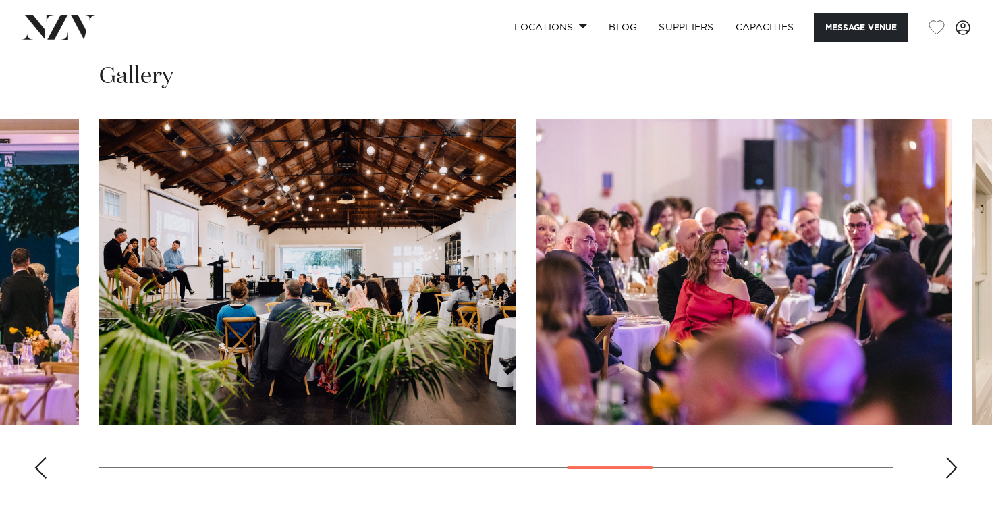
click at [39, 457] on div "Previous slide" at bounding box center [40, 468] width 13 height 22
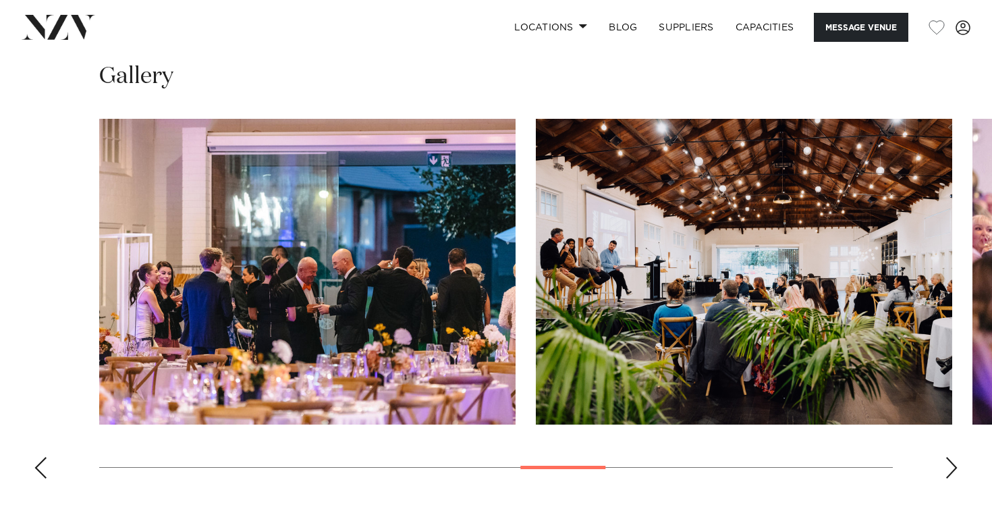
click at [39, 457] on div "Previous slide" at bounding box center [40, 468] width 13 height 22
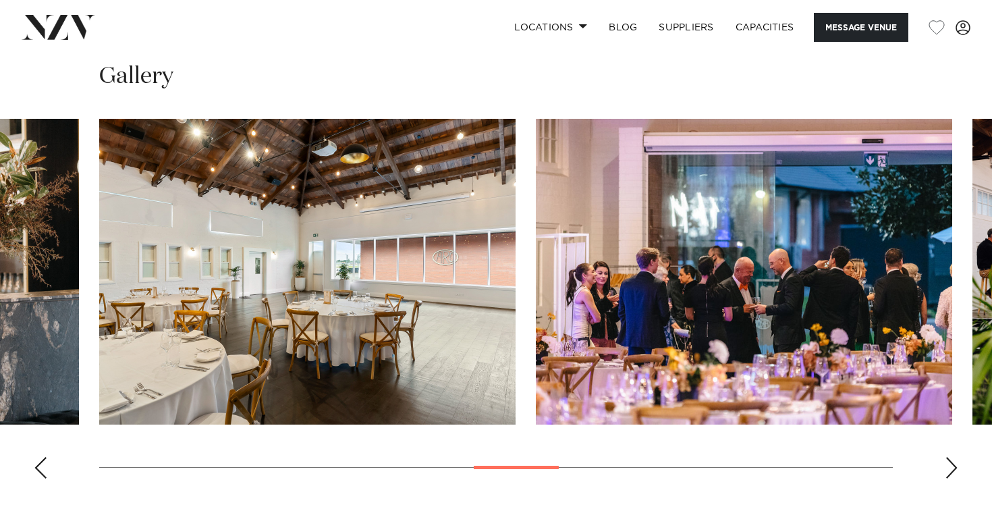
click at [39, 457] on div "Previous slide" at bounding box center [40, 468] width 13 height 22
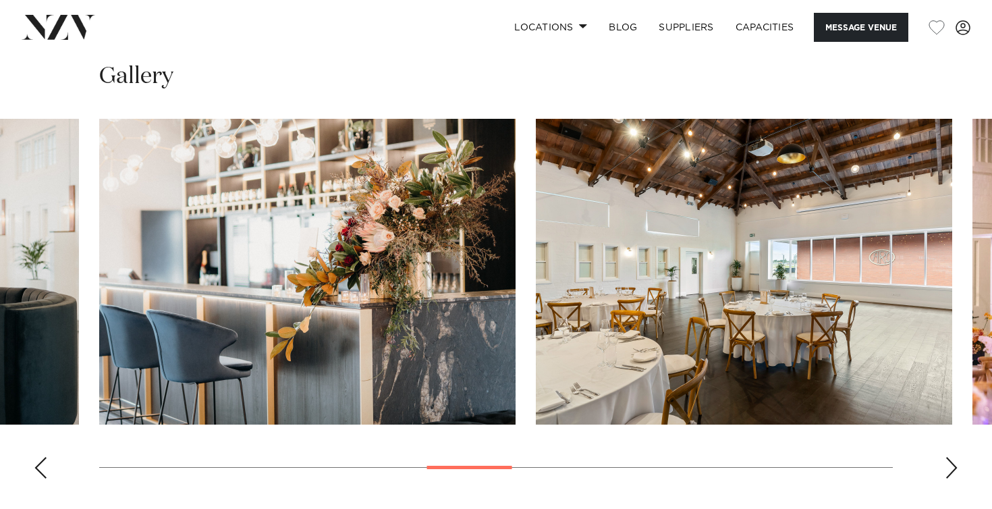
click at [39, 457] on div "Previous slide" at bounding box center [40, 468] width 13 height 22
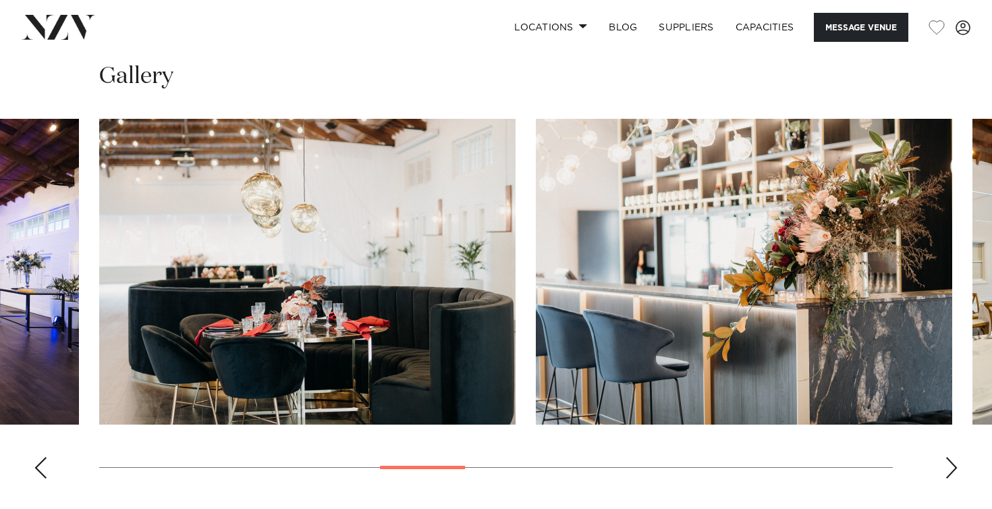
click at [39, 457] on div "Previous slide" at bounding box center [40, 468] width 13 height 22
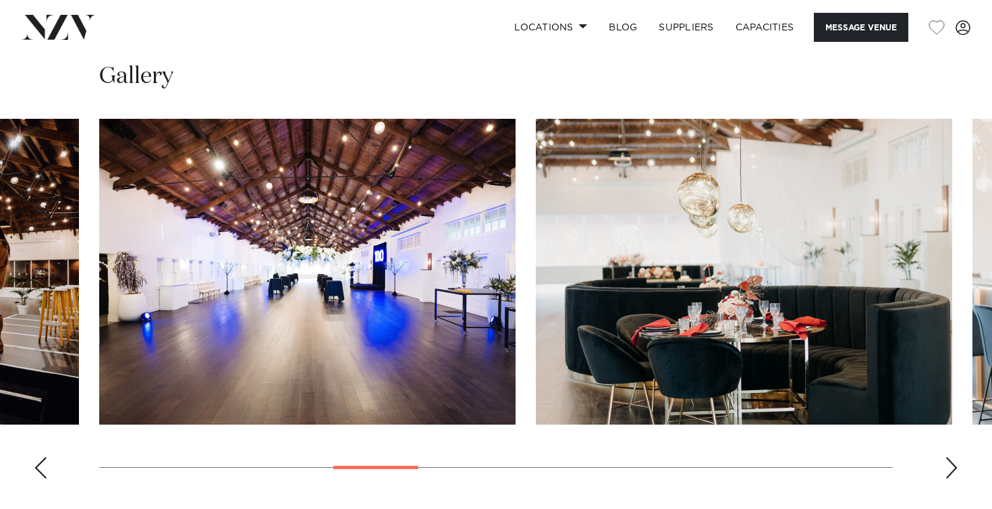
click at [39, 457] on div "Previous slide" at bounding box center [40, 468] width 13 height 22
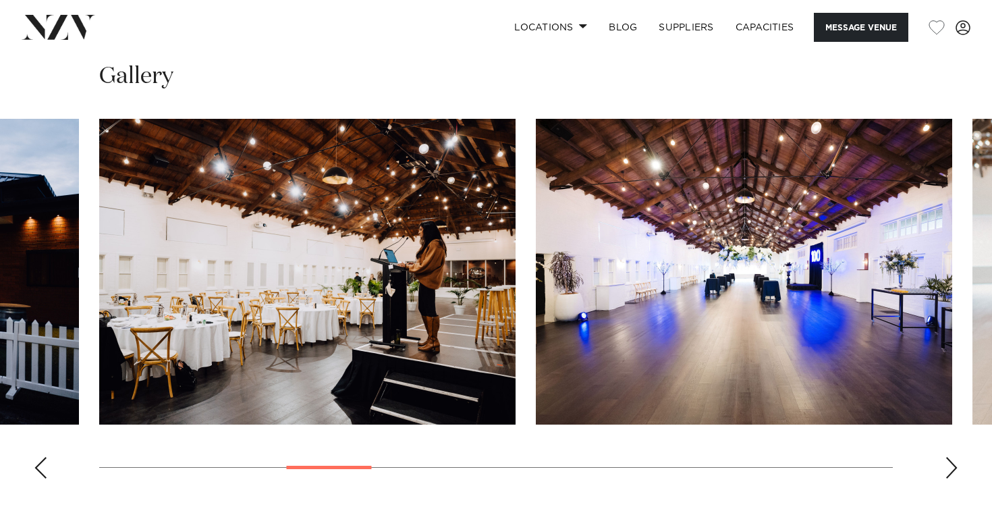
click at [39, 457] on div "Previous slide" at bounding box center [40, 468] width 13 height 22
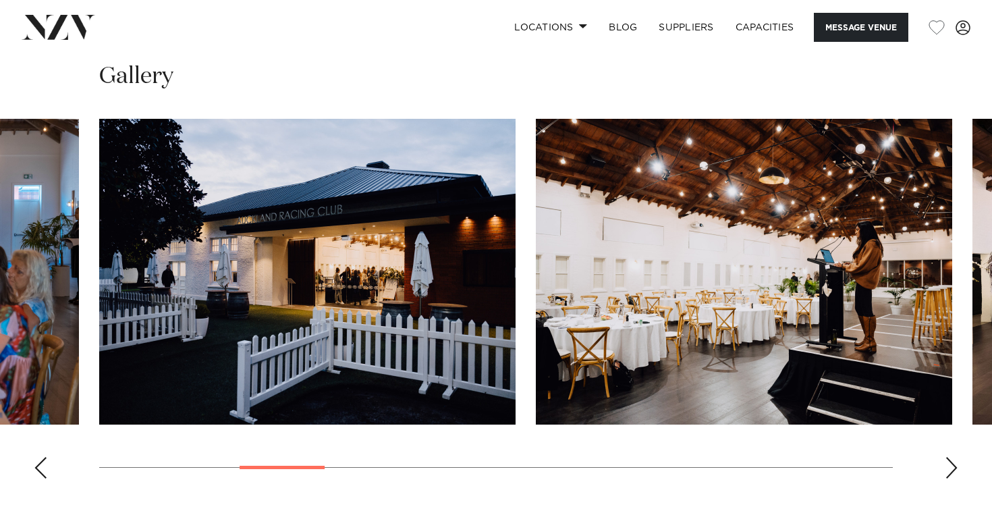
click at [39, 457] on div "Previous slide" at bounding box center [40, 468] width 13 height 22
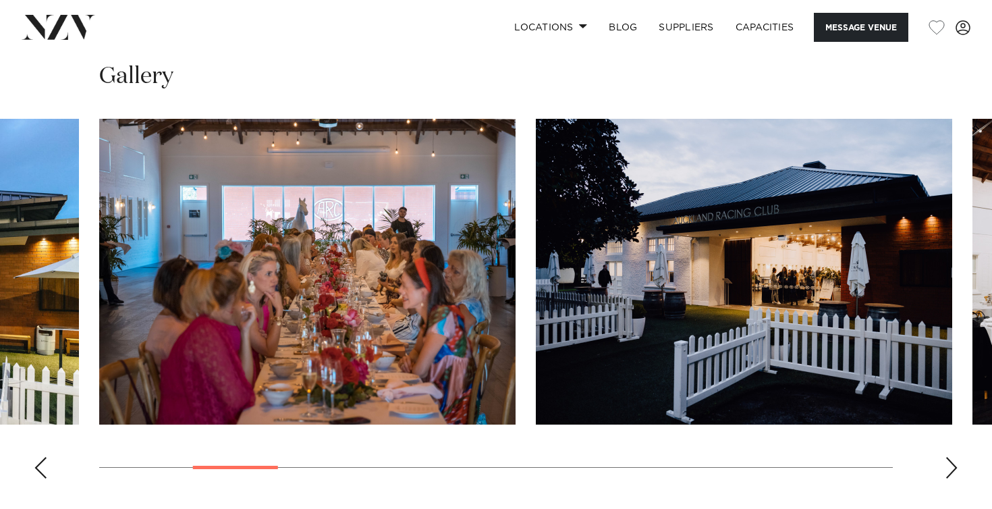
click at [39, 457] on div "Previous slide" at bounding box center [40, 468] width 13 height 22
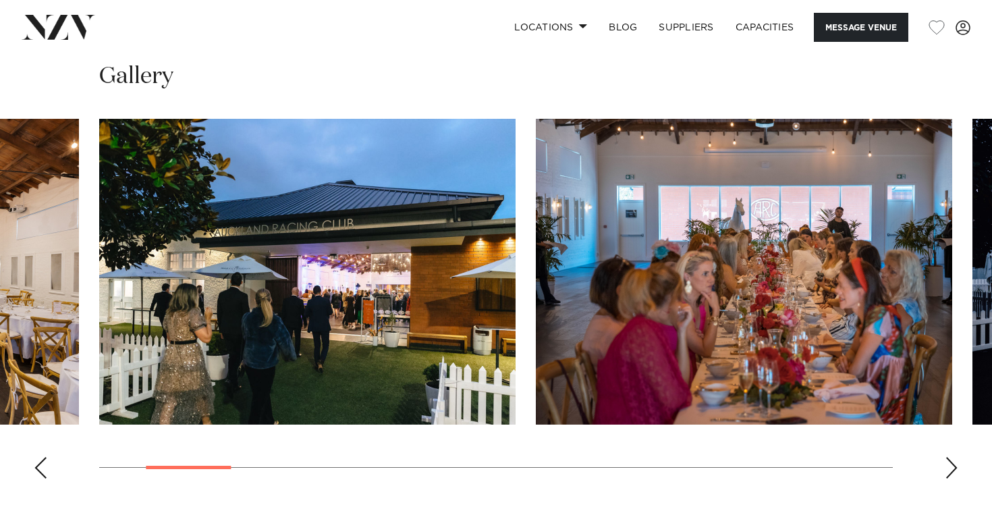
click at [40, 457] on div "Previous slide" at bounding box center [40, 468] width 13 height 22
